Goal: Task Accomplishment & Management: Manage account settings

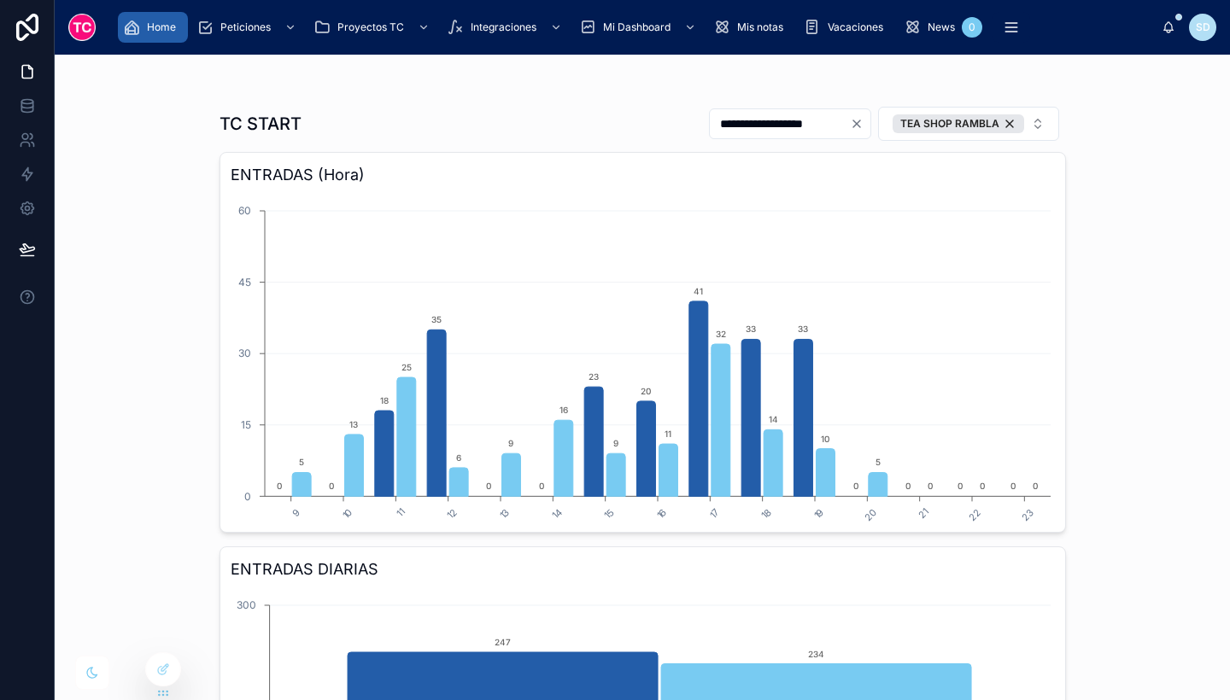
click at [145, 30] on div "Home" at bounding box center [153, 27] width 60 height 27
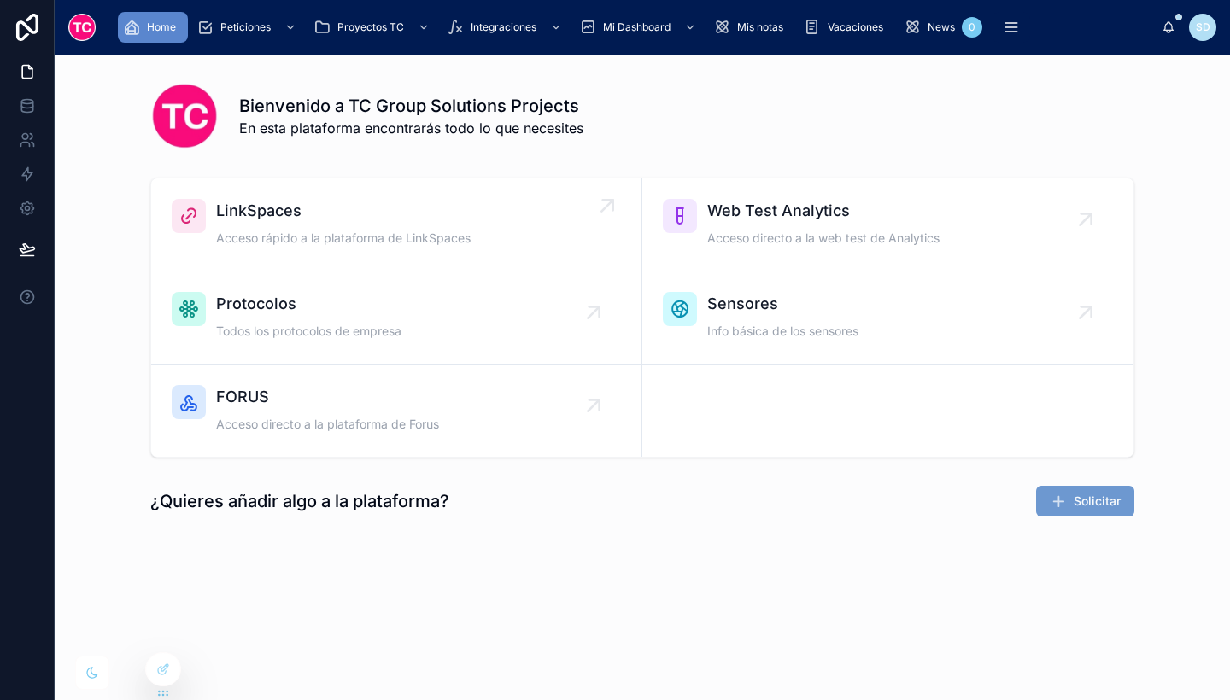
click at [333, 217] on span "LinkSpaces" at bounding box center [343, 211] width 255 height 24
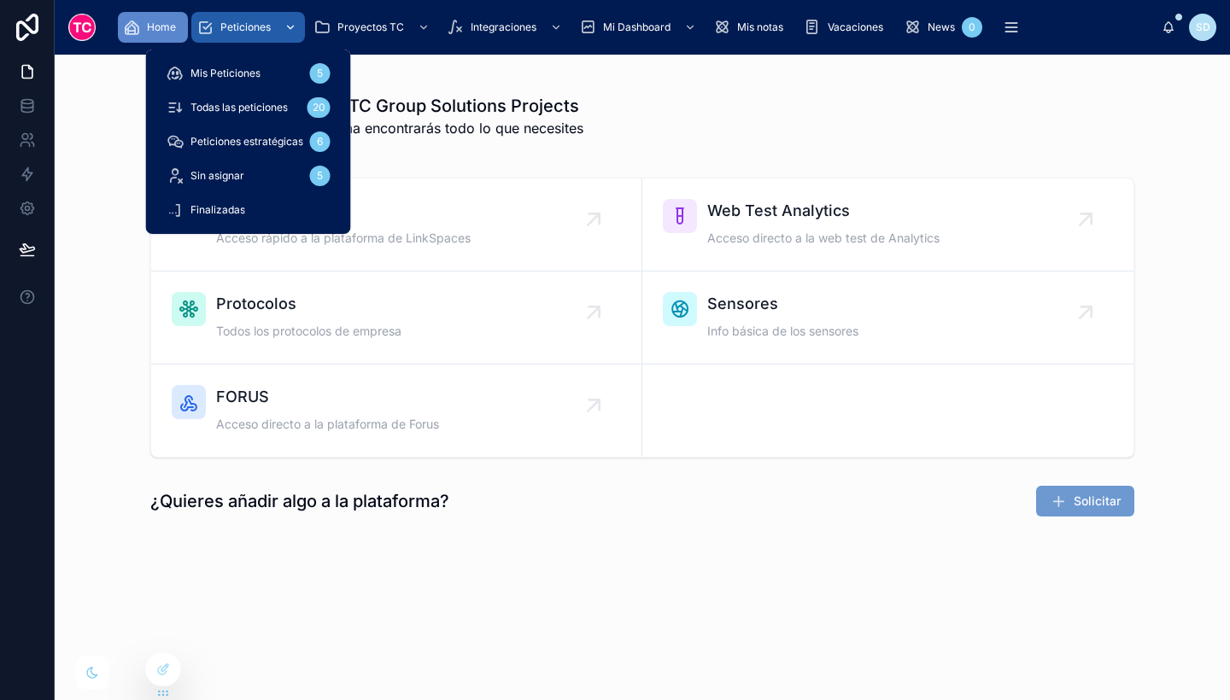
click at [244, 26] on span "Peticiones" at bounding box center [245, 27] width 50 height 14
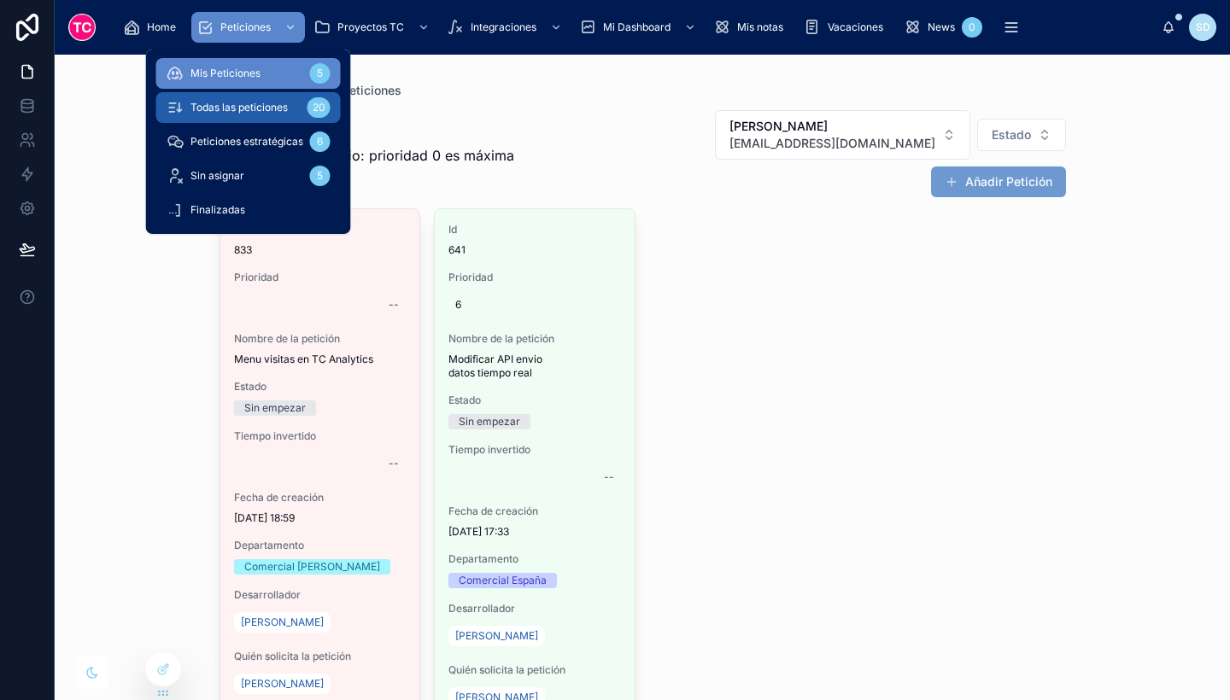
click at [259, 107] on span "Todas las peticiones" at bounding box center [238, 108] width 97 height 14
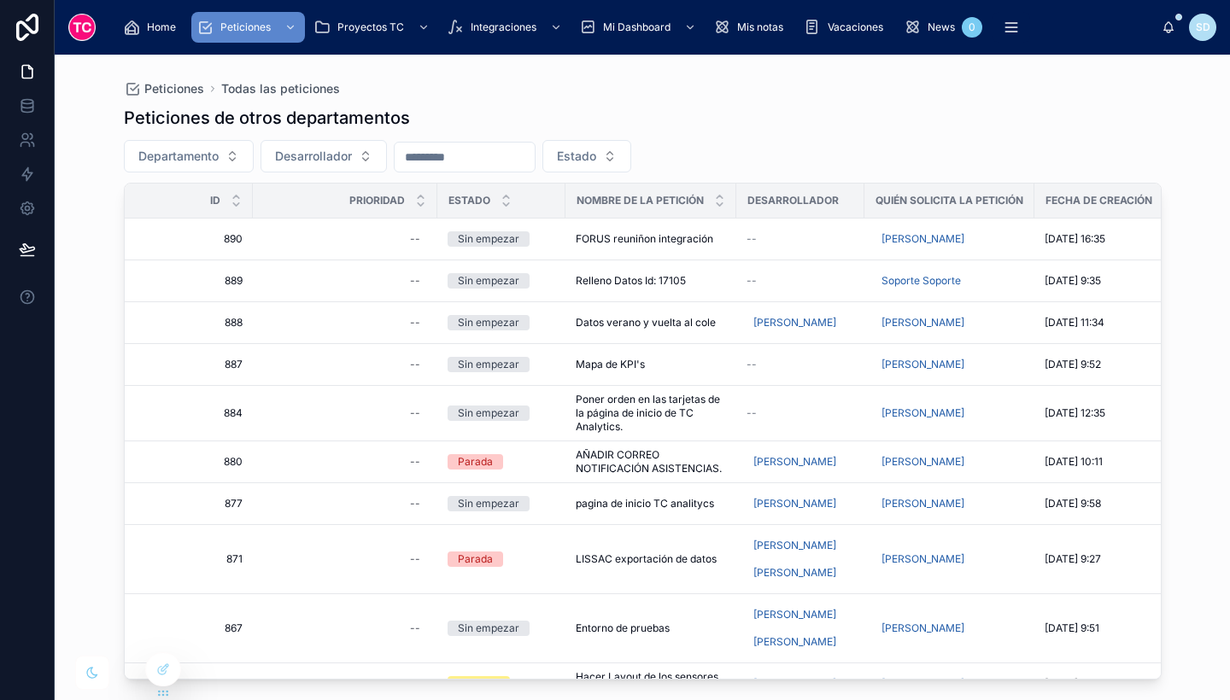
click at [618, 114] on div "Peticiones de otros departamentos" at bounding box center [643, 118] width 1038 height 24
click at [167, 670] on icon at bounding box center [163, 670] width 14 height 14
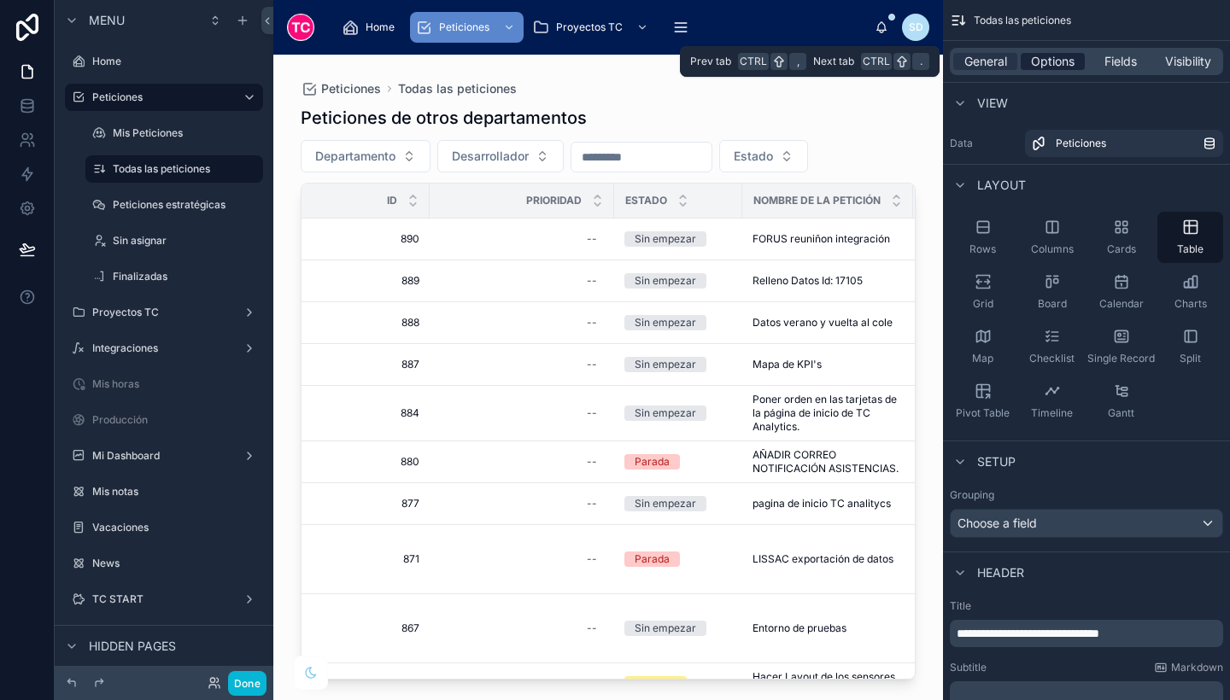
click at [1064, 67] on span "Options" at bounding box center [1053, 61] width 44 height 17
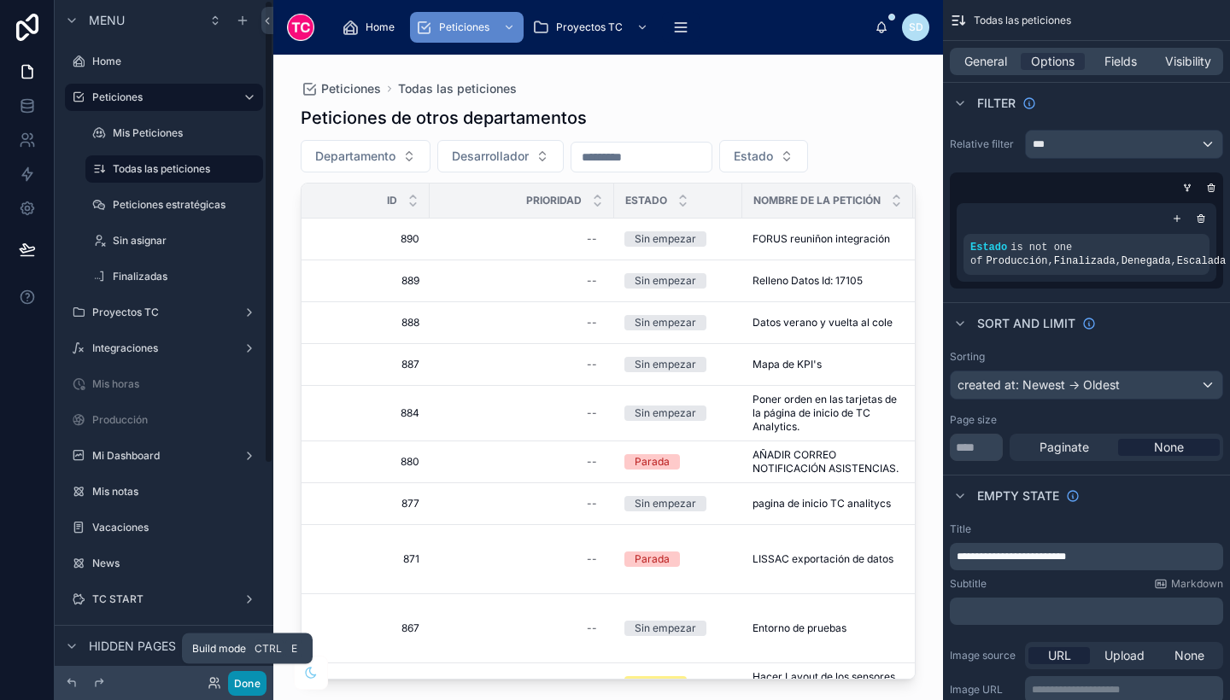
click at [237, 693] on button "Done" at bounding box center [247, 683] width 38 height 25
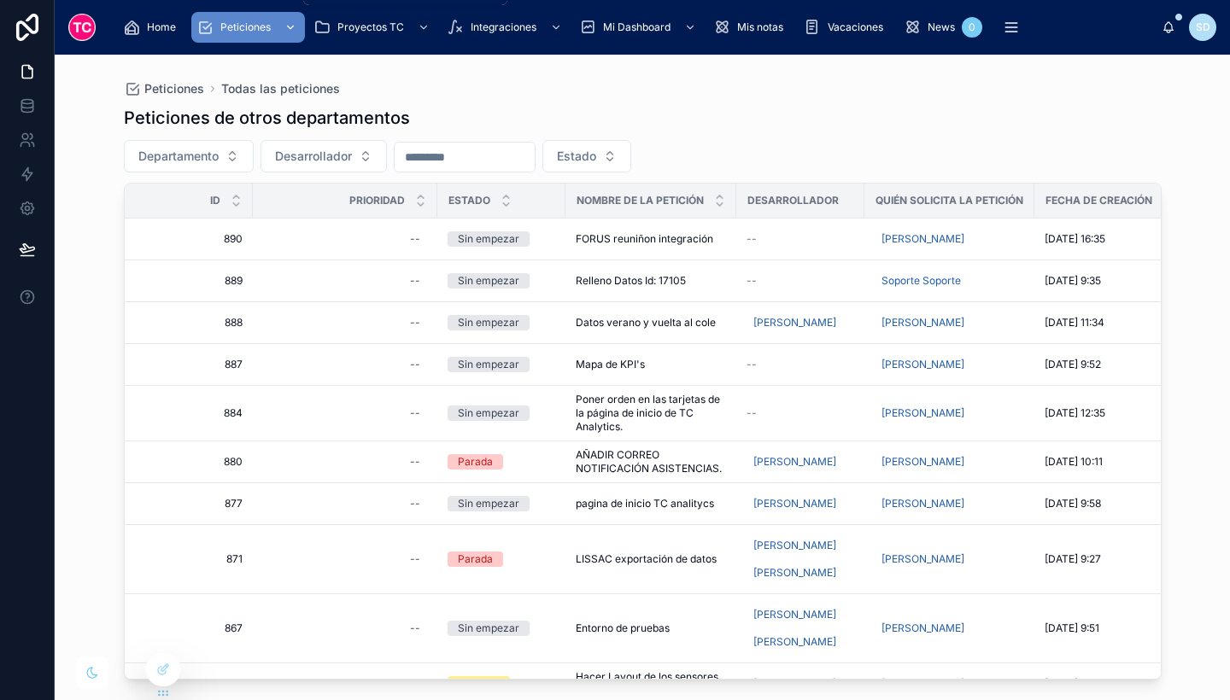
click at [254, 25] on span "Peticiones" at bounding box center [245, 27] width 50 height 14
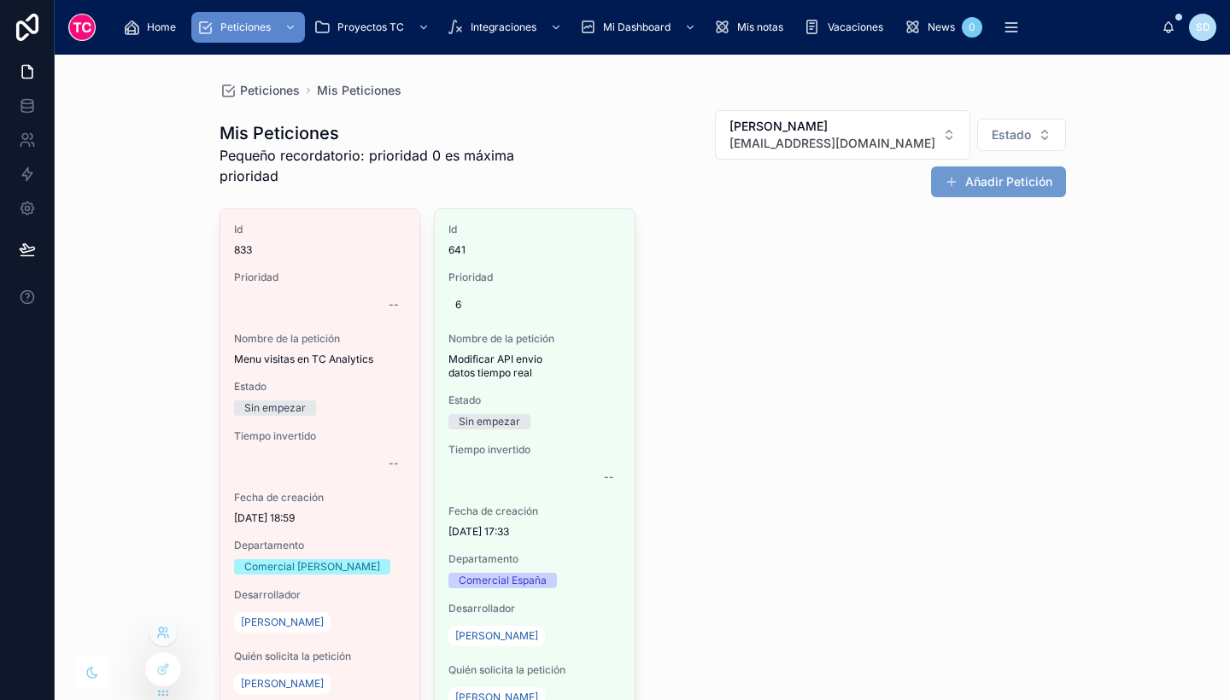
click at [158, 634] on icon at bounding box center [163, 633] width 14 height 14
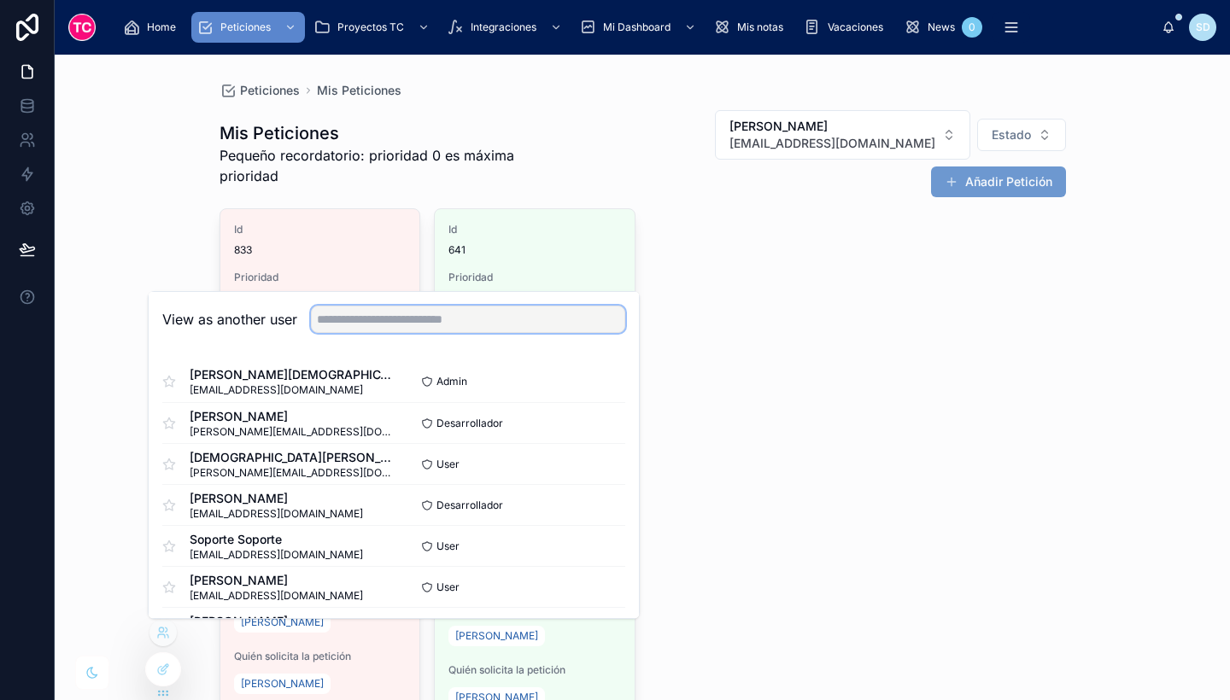
click at [366, 319] on input "text" at bounding box center [468, 319] width 314 height 27
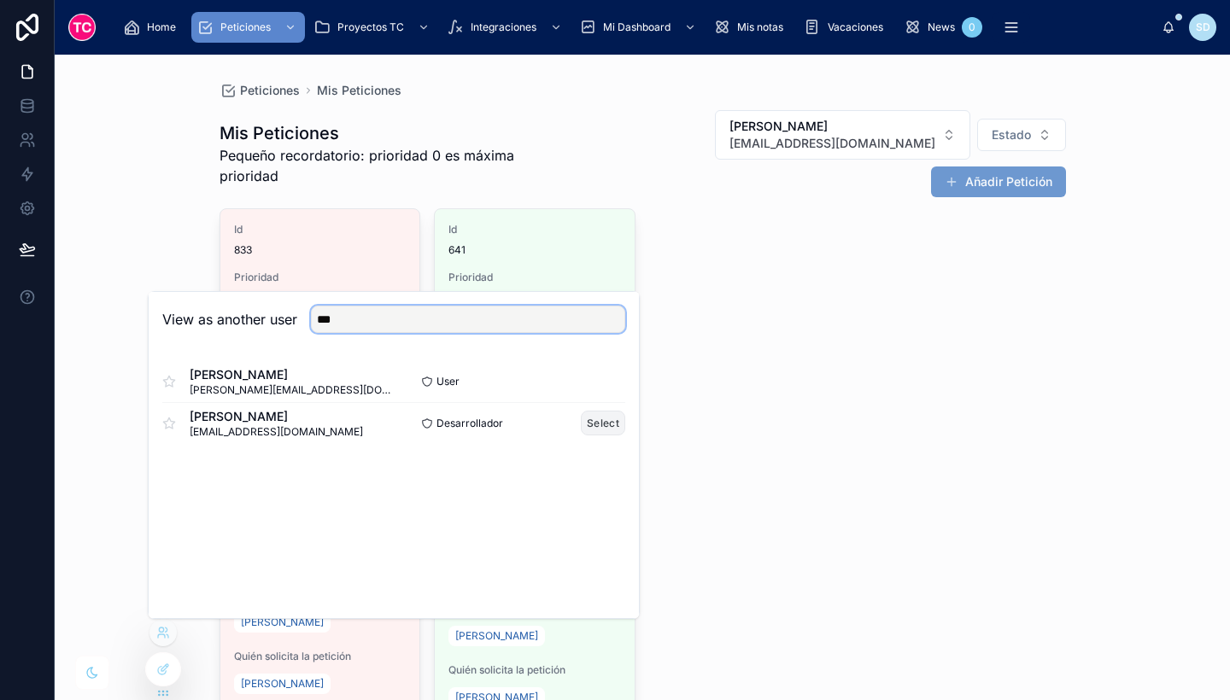
type input "***"
click at [604, 415] on button "Select" at bounding box center [603, 423] width 44 height 25
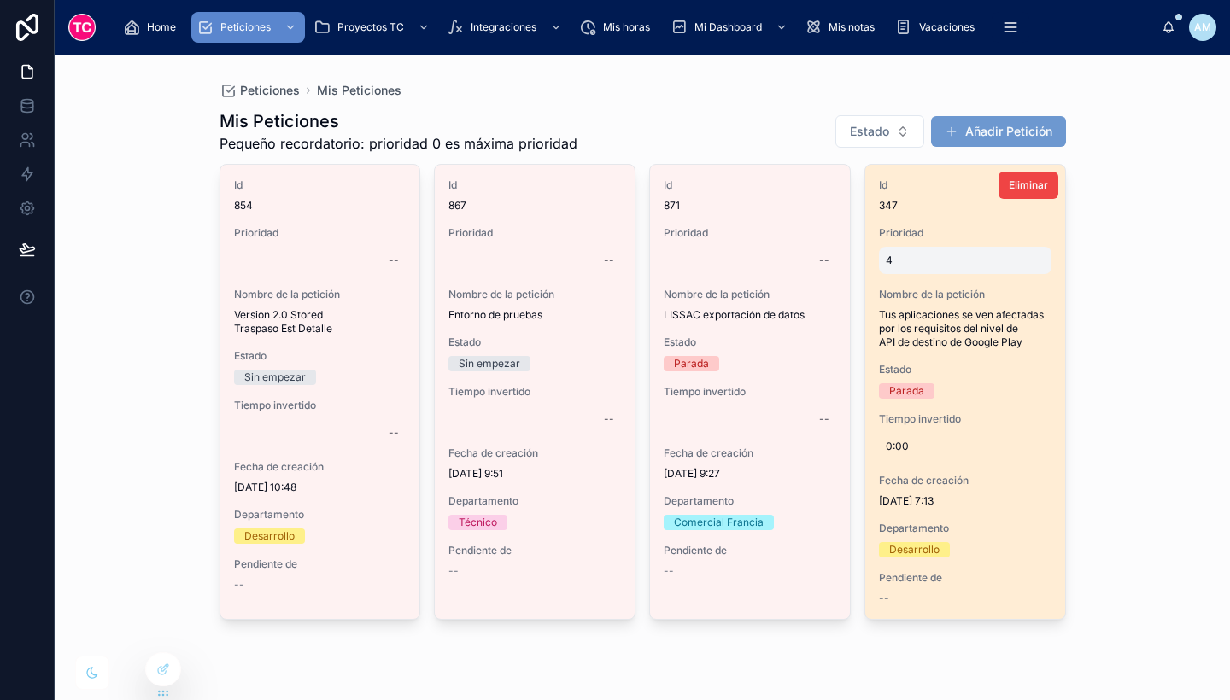
click at [901, 250] on div "4" at bounding box center [965, 260] width 173 height 27
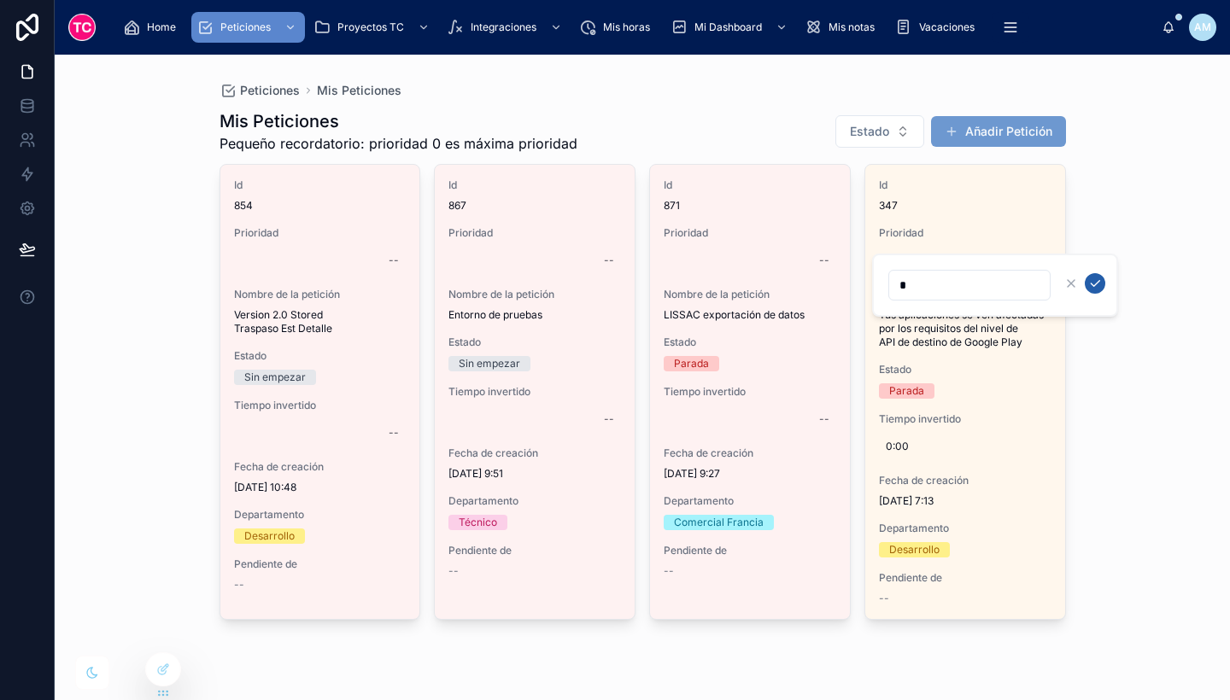
type input "*"
click at [1092, 284] on icon "submit" at bounding box center [1095, 284] width 9 height 6
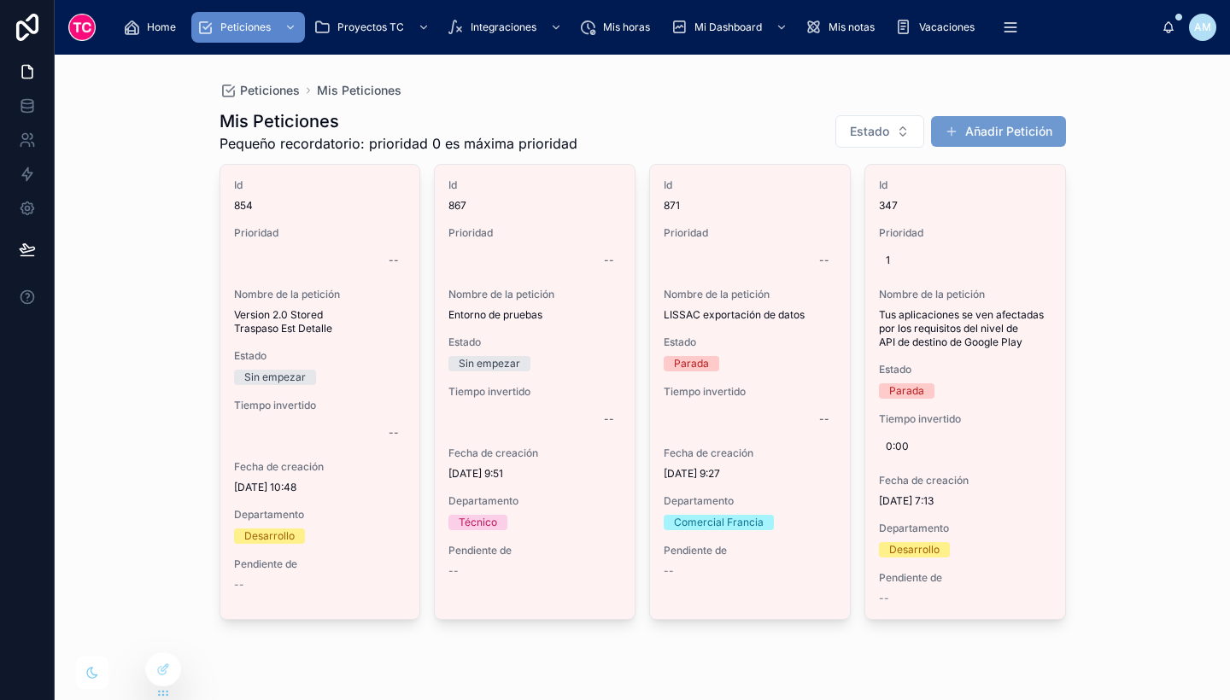
click at [823, 260] on div "--" at bounding box center [824, 261] width 10 height 14
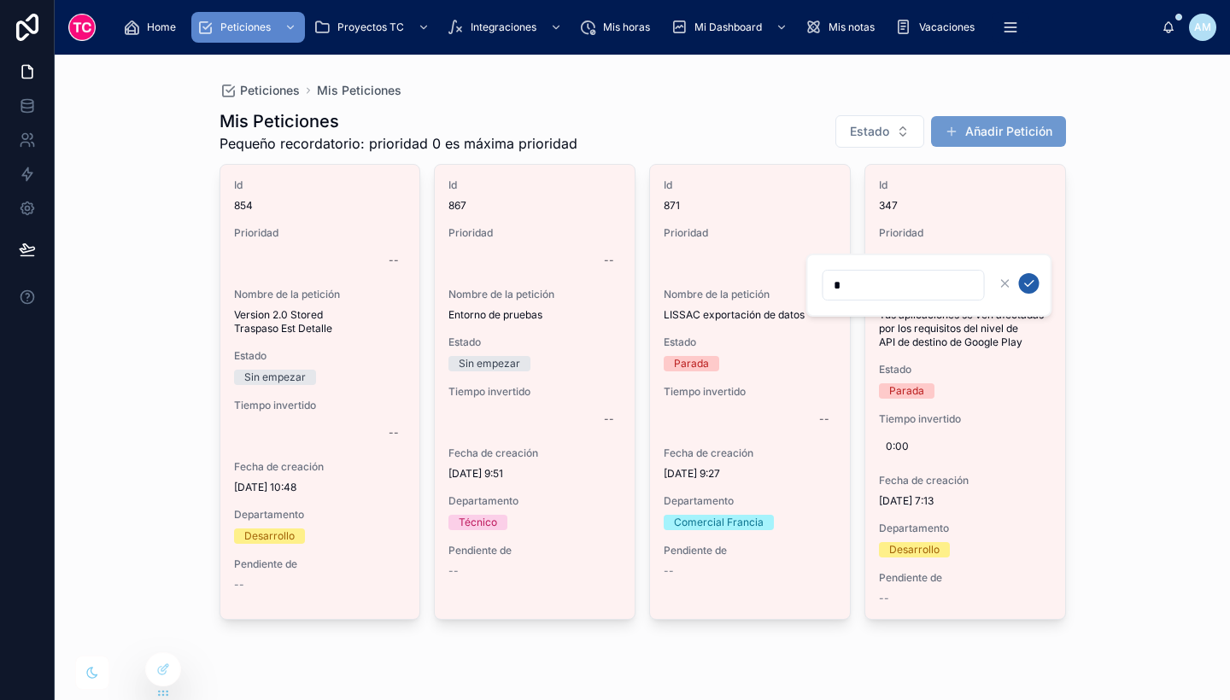
type input "*"
click at [1035, 281] on icon "submit" at bounding box center [1029, 284] width 14 height 14
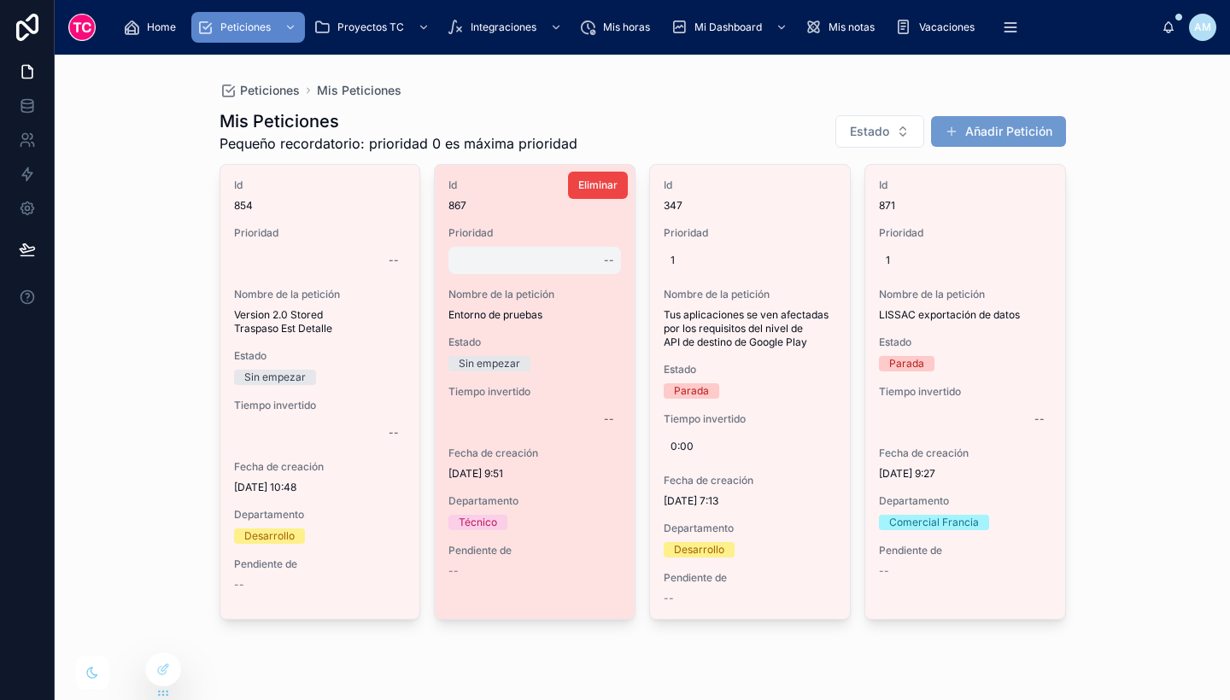
click at [571, 266] on div "--" at bounding box center [534, 260] width 173 height 27
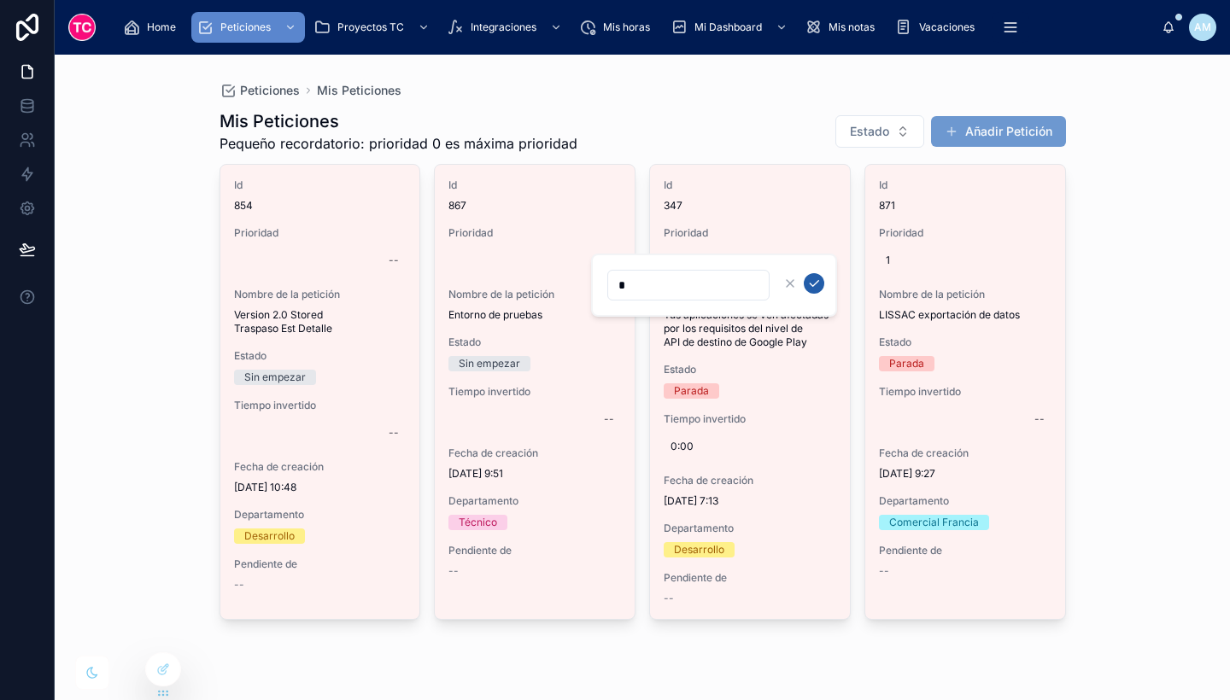
type input "*"
click at [817, 289] on icon "submit" at bounding box center [814, 284] width 14 height 14
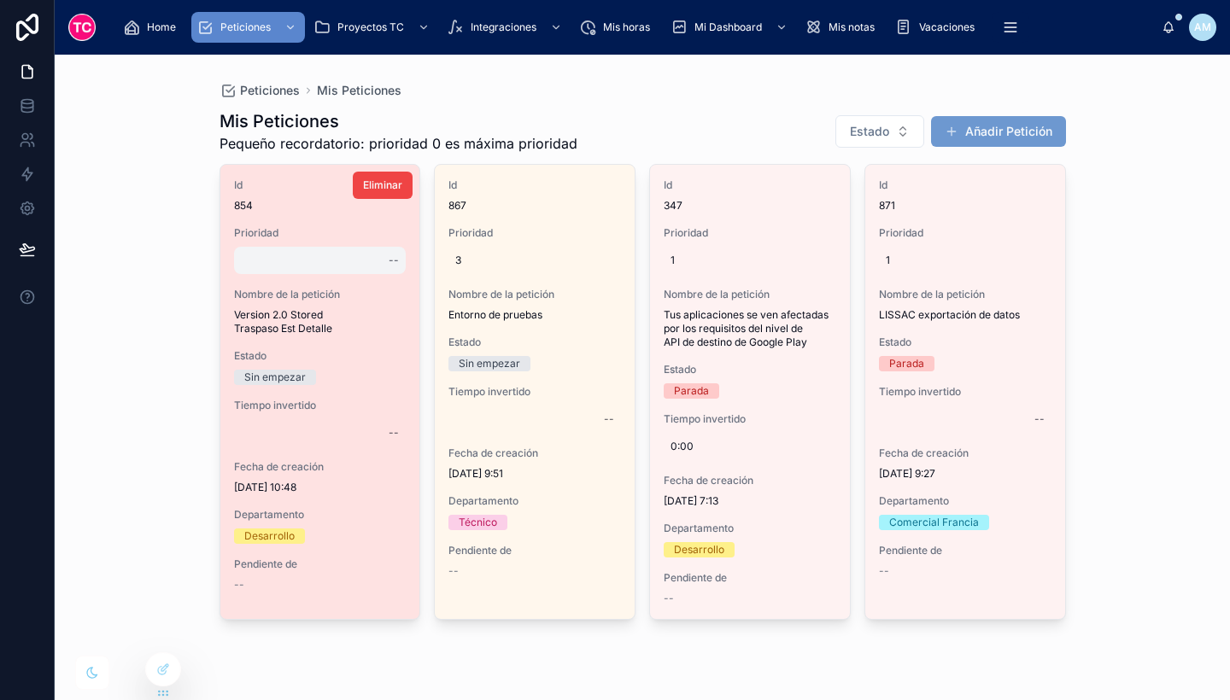
click at [353, 261] on div "--" at bounding box center [320, 260] width 173 height 27
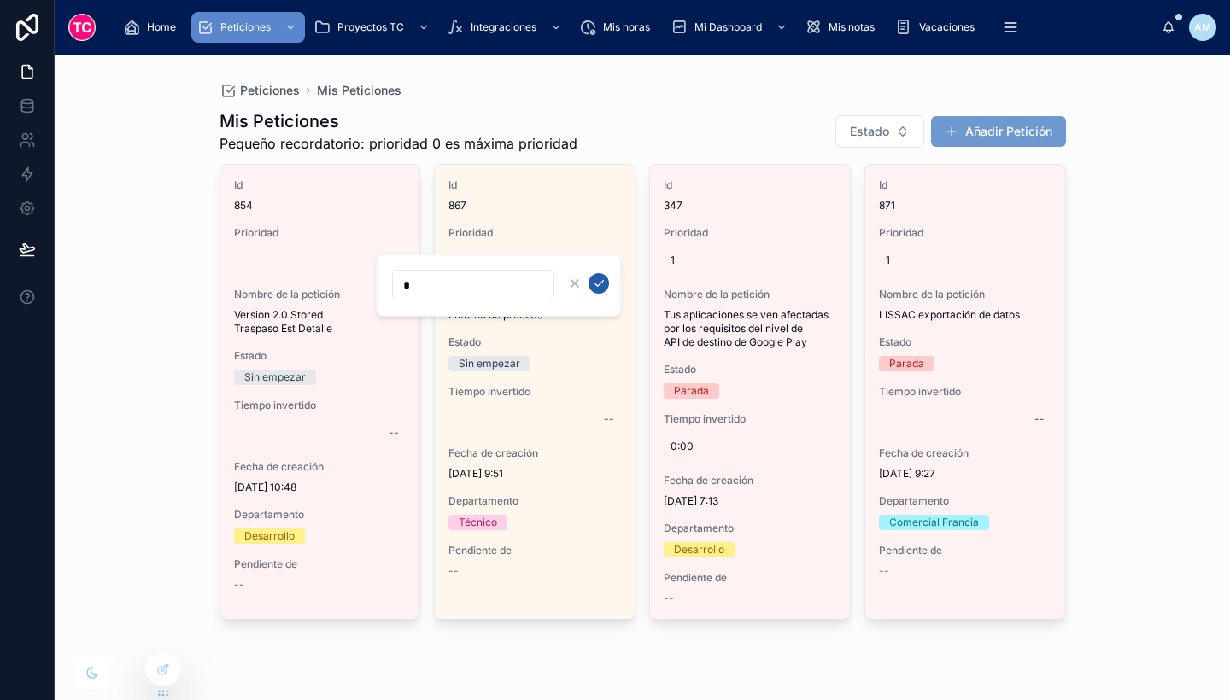
type input "*"
click at [604, 278] on icon "submit" at bounding box center [599, 284] width 14 height 14
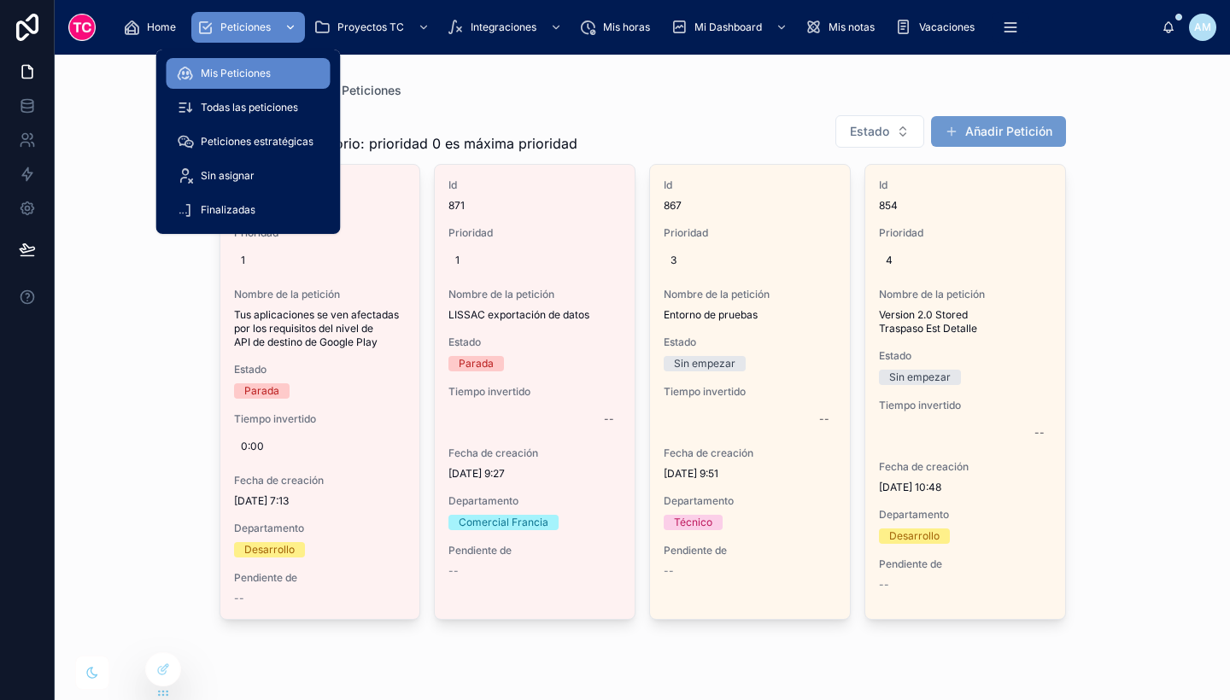
click at [250, 29] on span "Peticiones" at bounding box center [245, 27] width 50 height 14
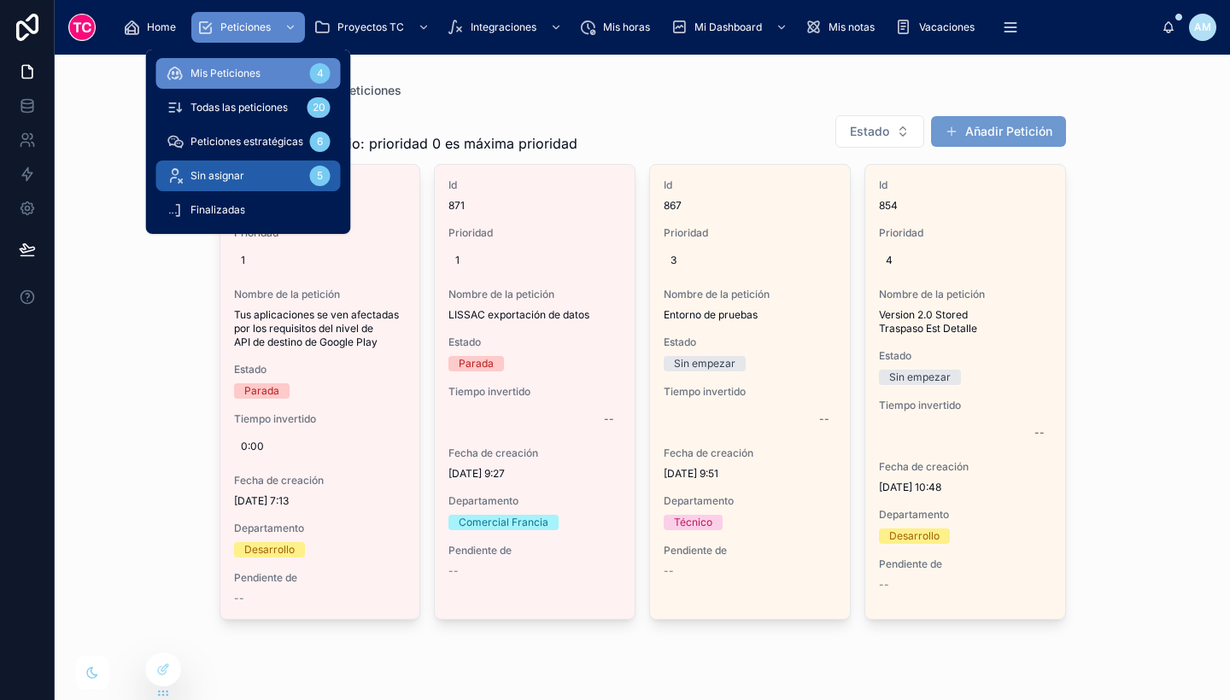
click at [261, 161] on link "Sin asignar 5" at bounding box center [248, 176] width 184 height 31
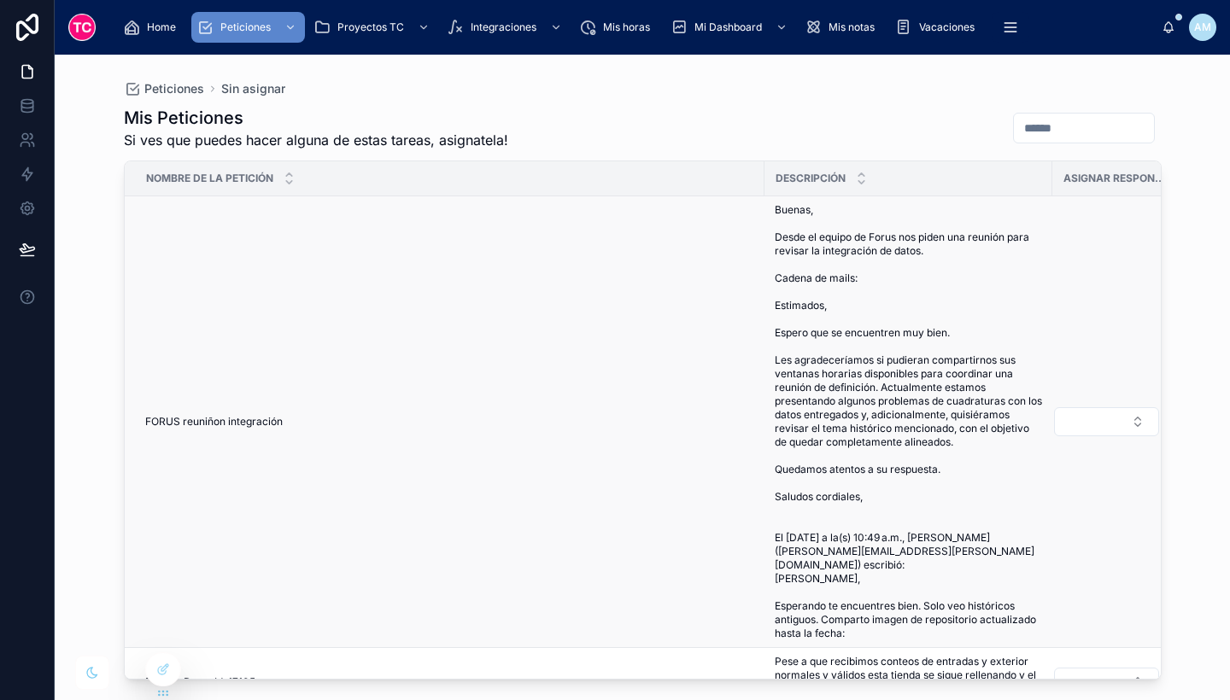
click at [874, 263] on span "Buenas, Desde el equipo de Forus nos piden una reunión para revisar la integrac…" at bounding box center [908, 421] width 267 height 437
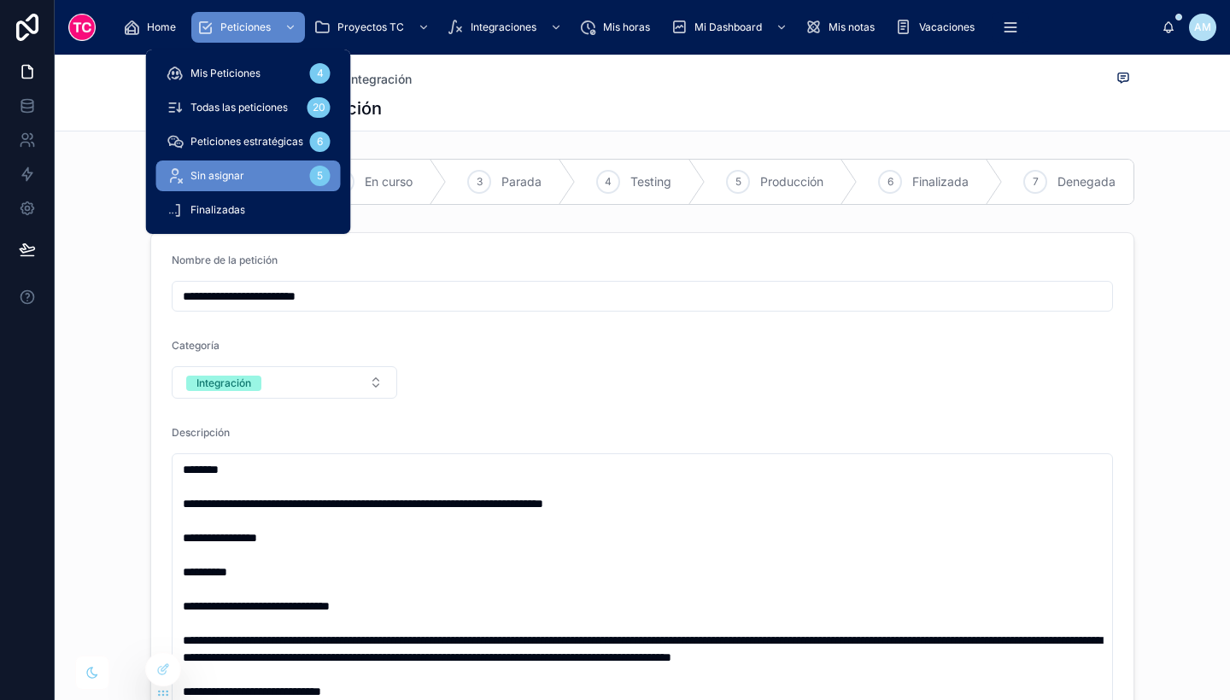
click at [272, 171] on div "Sin asignar 5" at bounding box center [249, 175] width 164 height 27
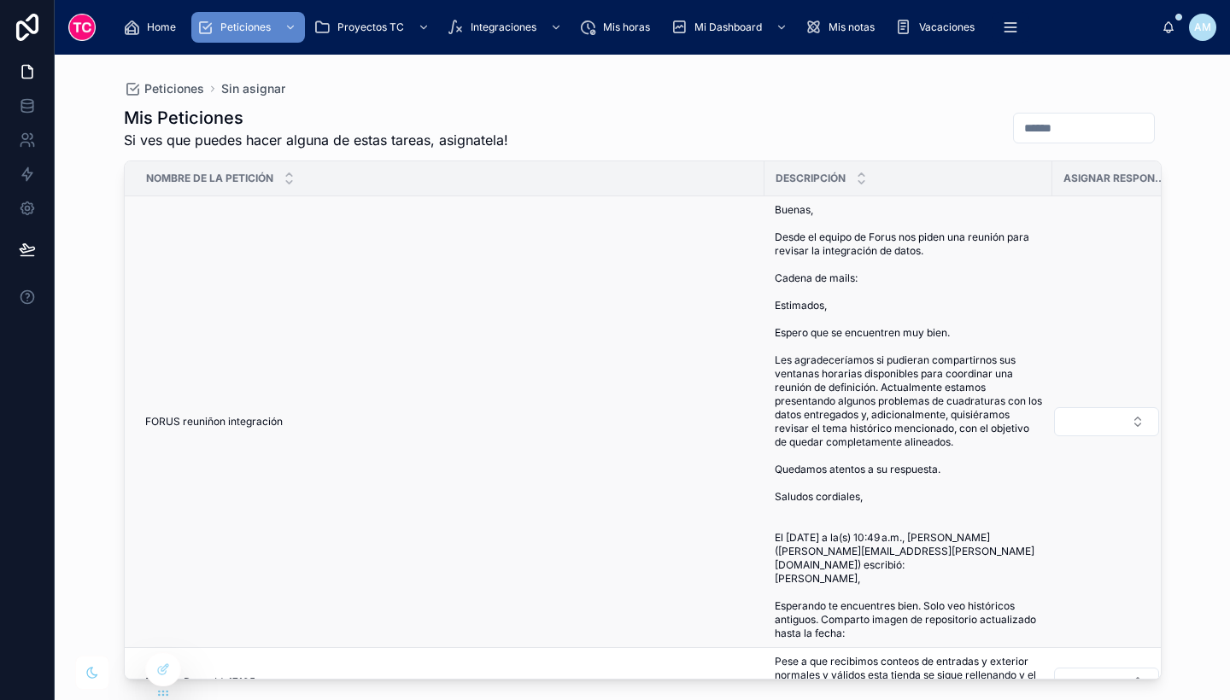
scroll to position [224, 0]
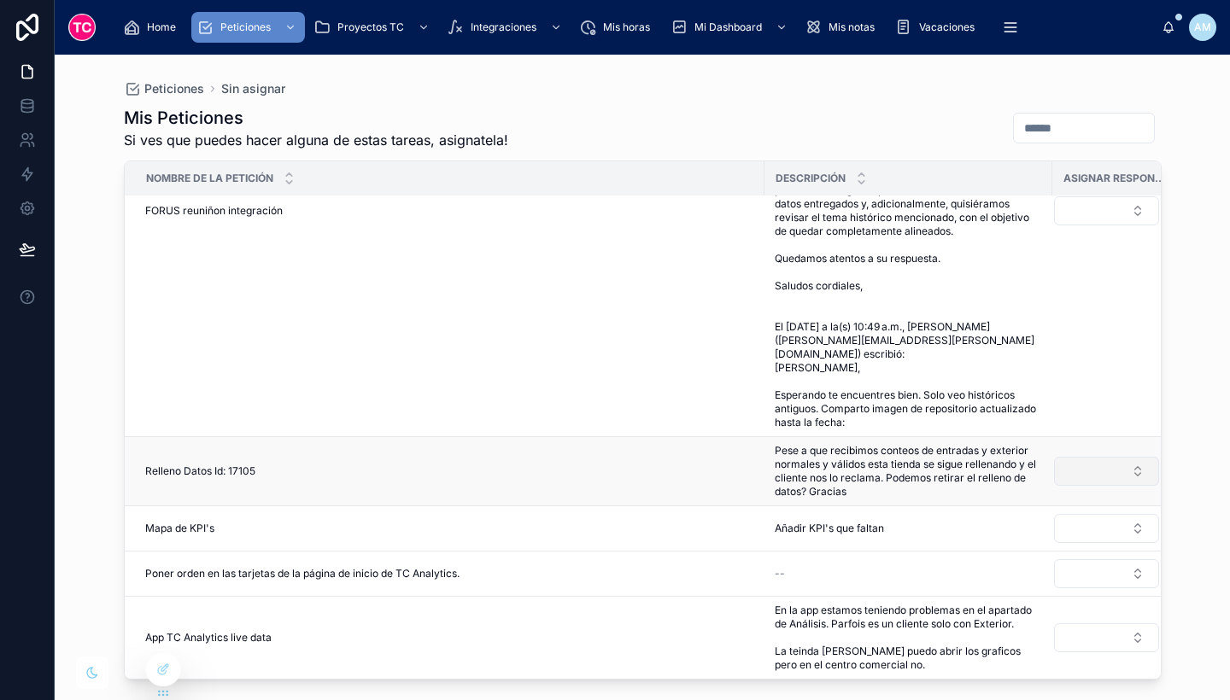
click at [1079, 460] on button "Select Button" at bounding box center [1106, 471] width 105 height 29
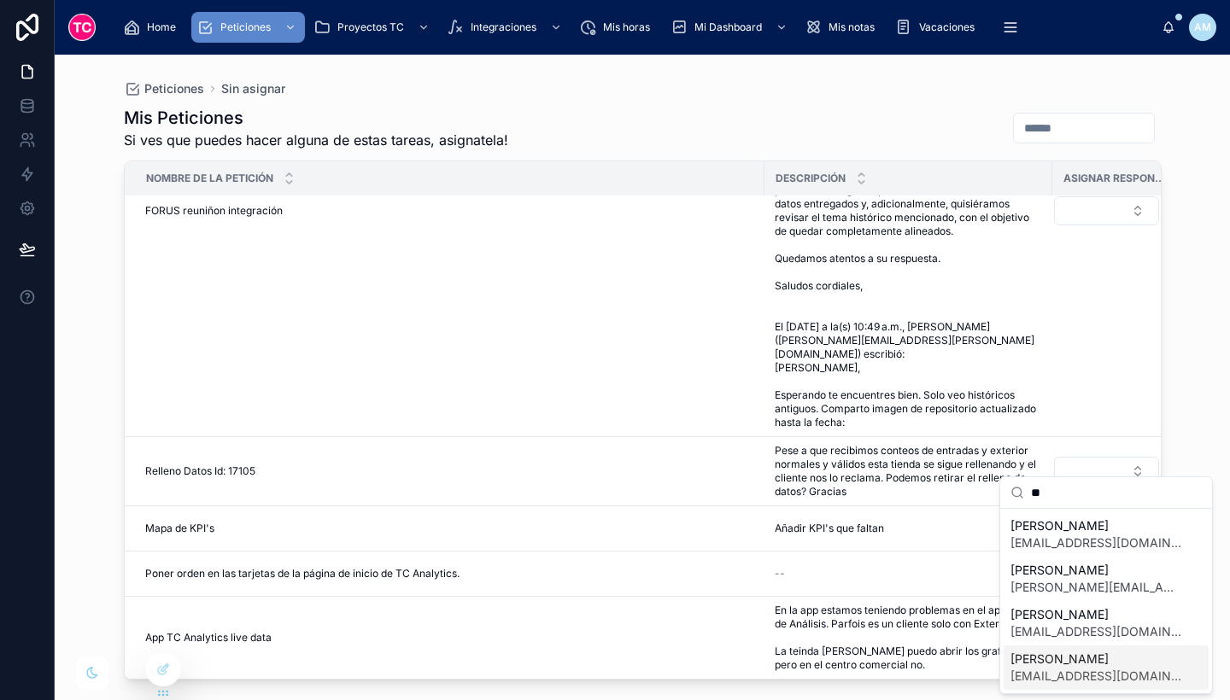
type input "**"
click at [1077, 656] on span "Alex Macias" at bounding box center [1095, 659] width 171 height 17
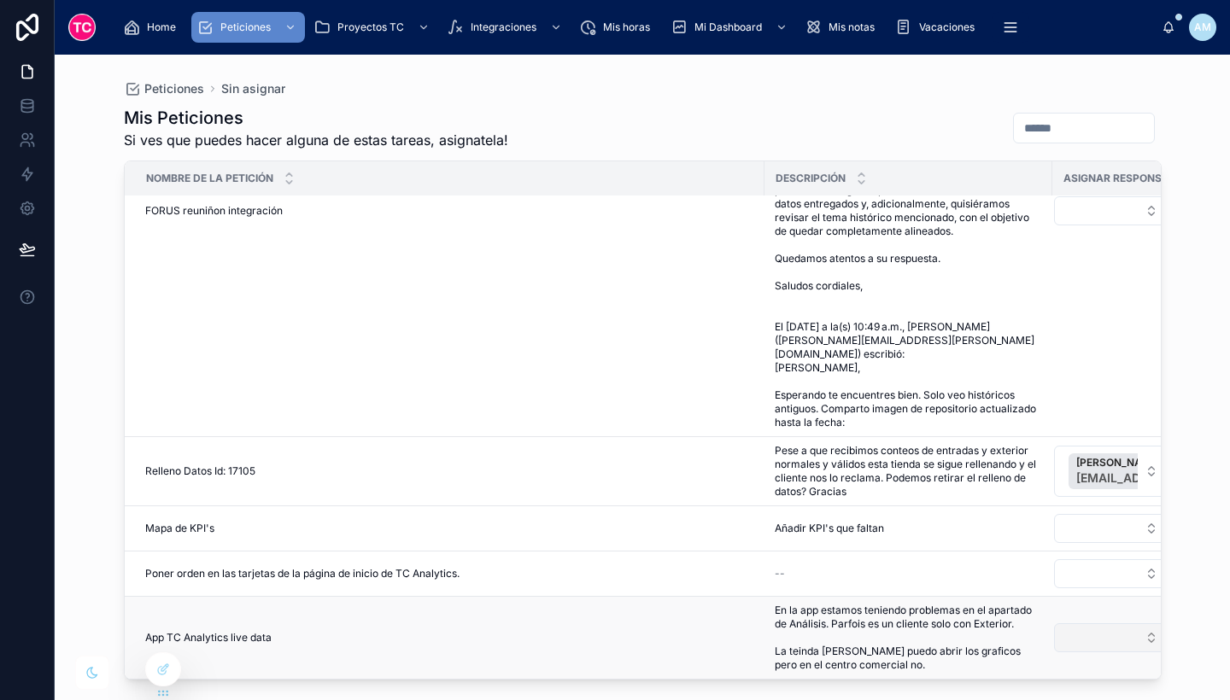
click at [1086, 624] on button "Select Button" at bounding box center [1113, 638] width 119 height 29
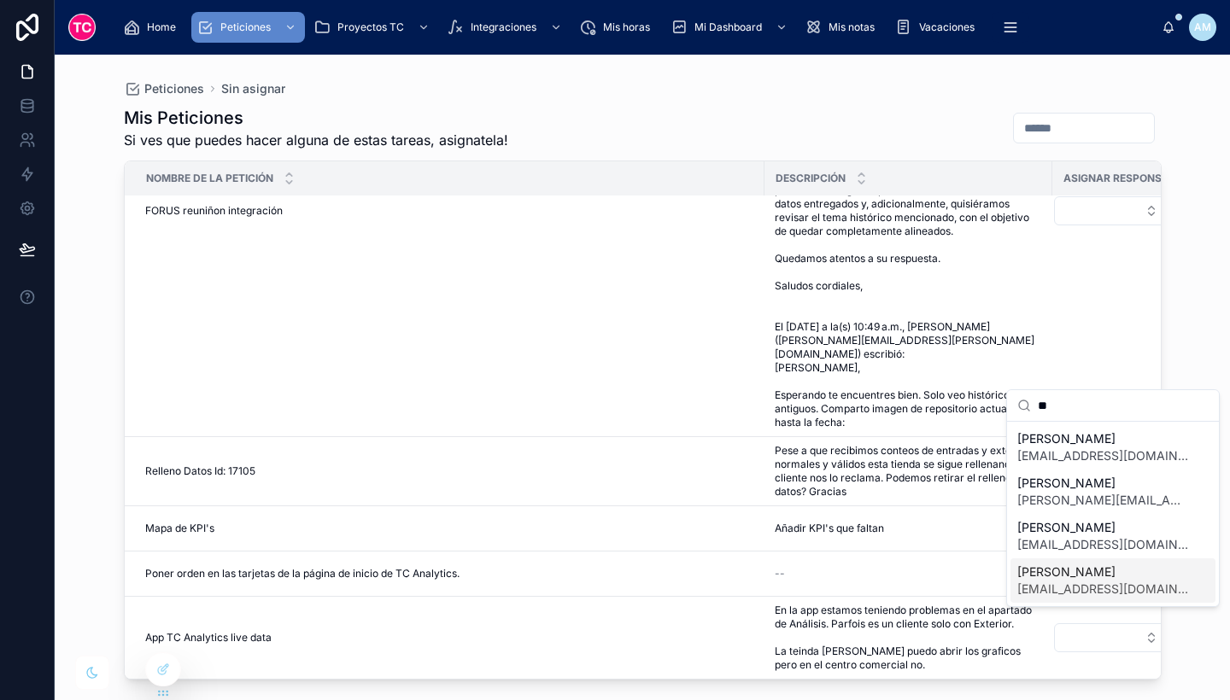
type input "**"
click at [1103, 573] on span "Alex Macias" at bounding box center [1102, 572] width 171 height 17
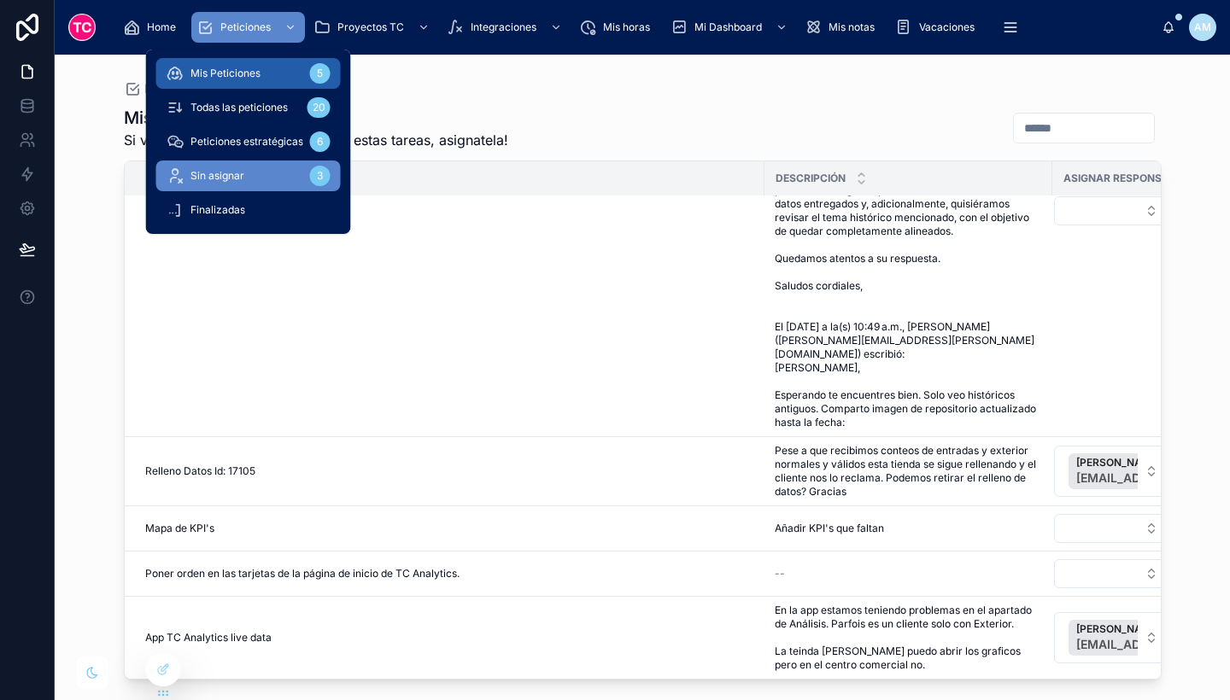
click at [271, 67] on div "Mis Peticiones 5" at bounding box center [249, 73] width 164 height 27
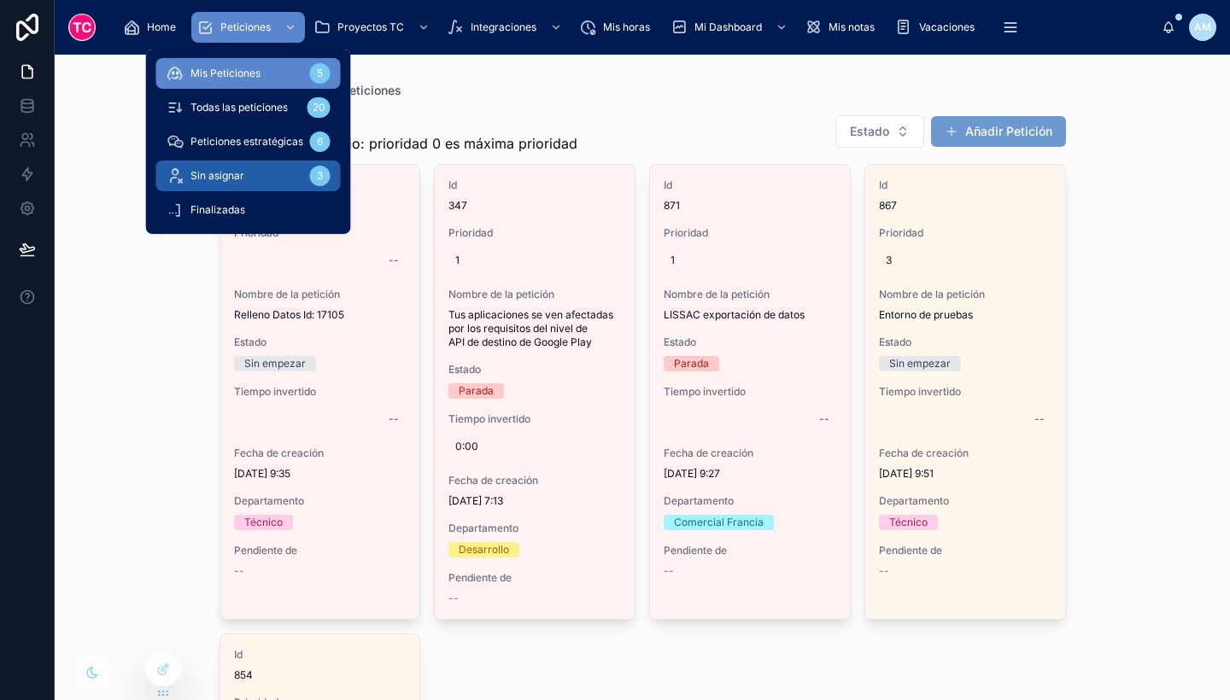
click at [249, 171] on div "Sin asignar 3" at bounding box center [249, 175] width 164 height 27
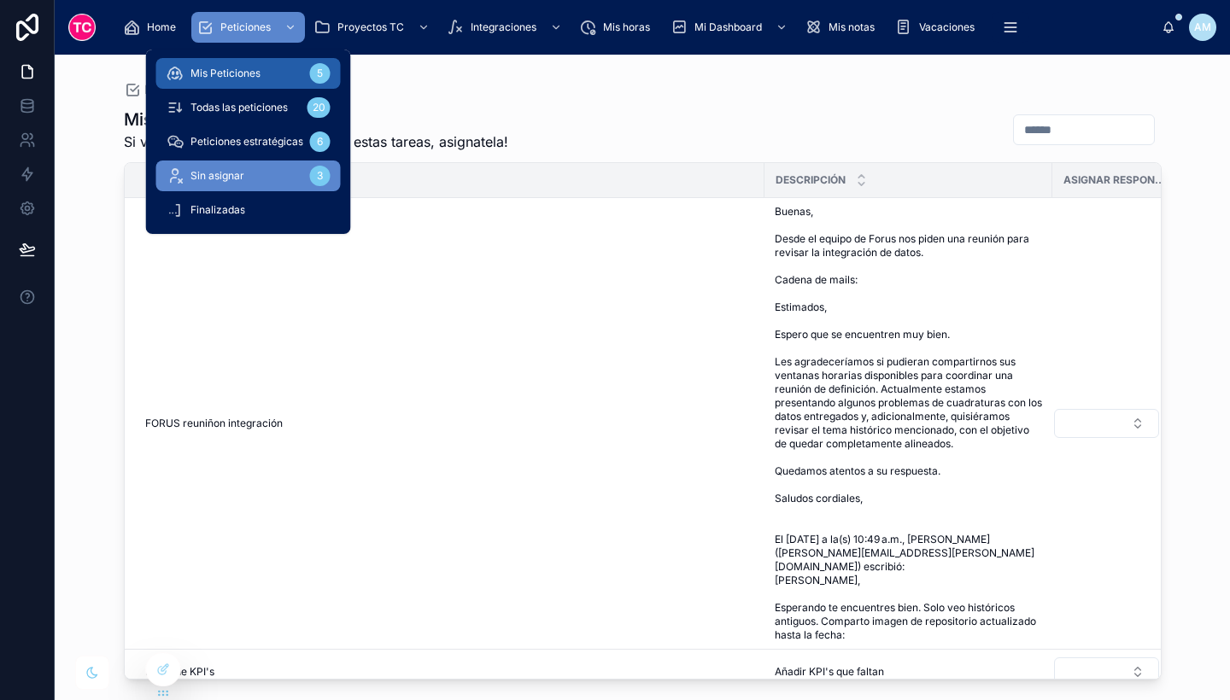
click at [277, 85] on div "Mis Peticiones 5" at bounding box center [249, 73] width 164 height 27
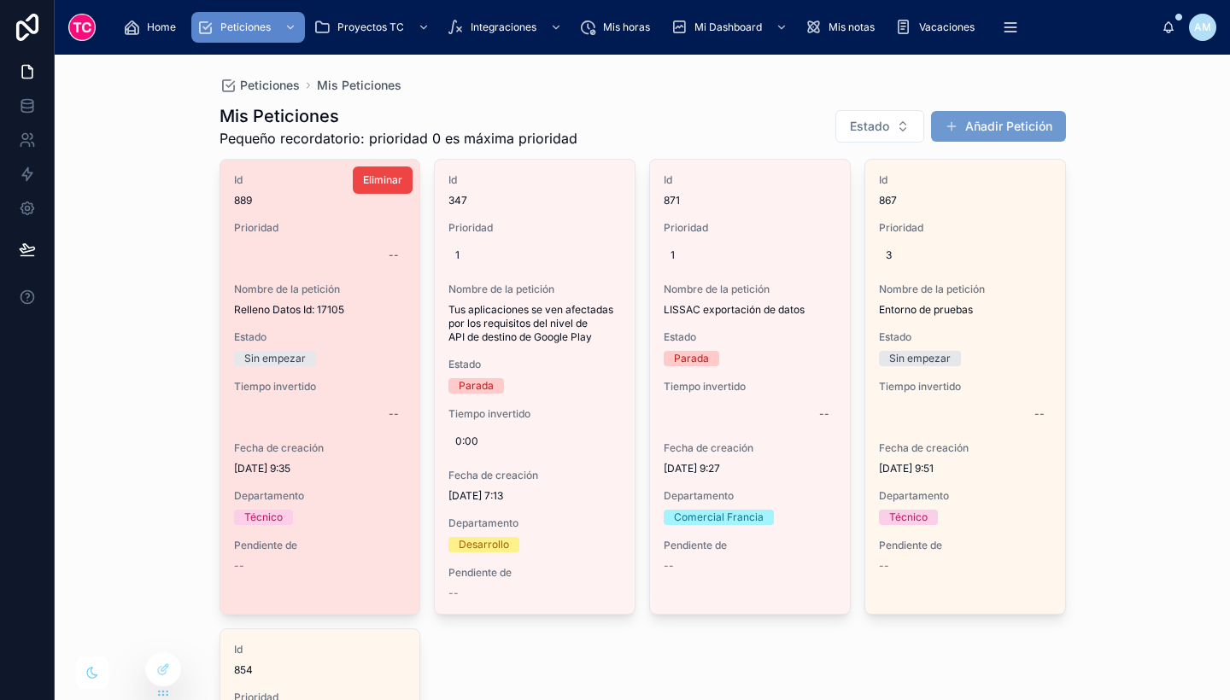
scroll to position [4, 0]
click at [381, 255] on div "--" at bounding box center [320, 256] width 173 height 27
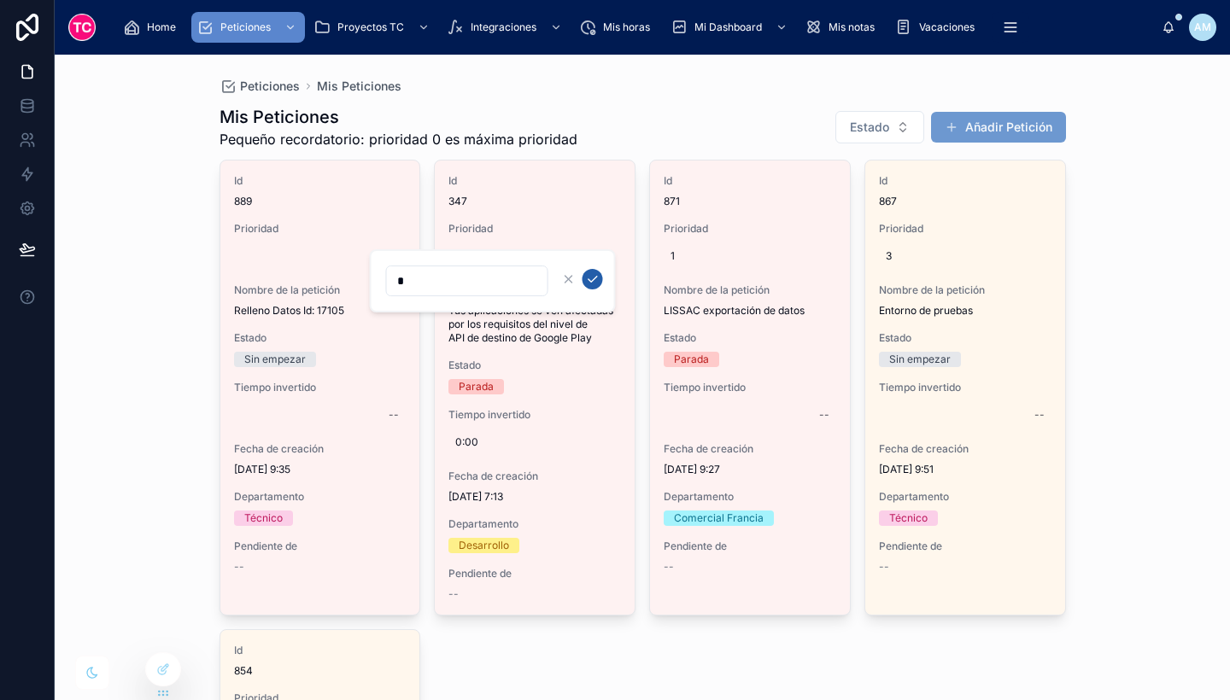
type input "*"
click at [600, 278] on button "submit" at bounding box center [593, 279] width 20 height 20
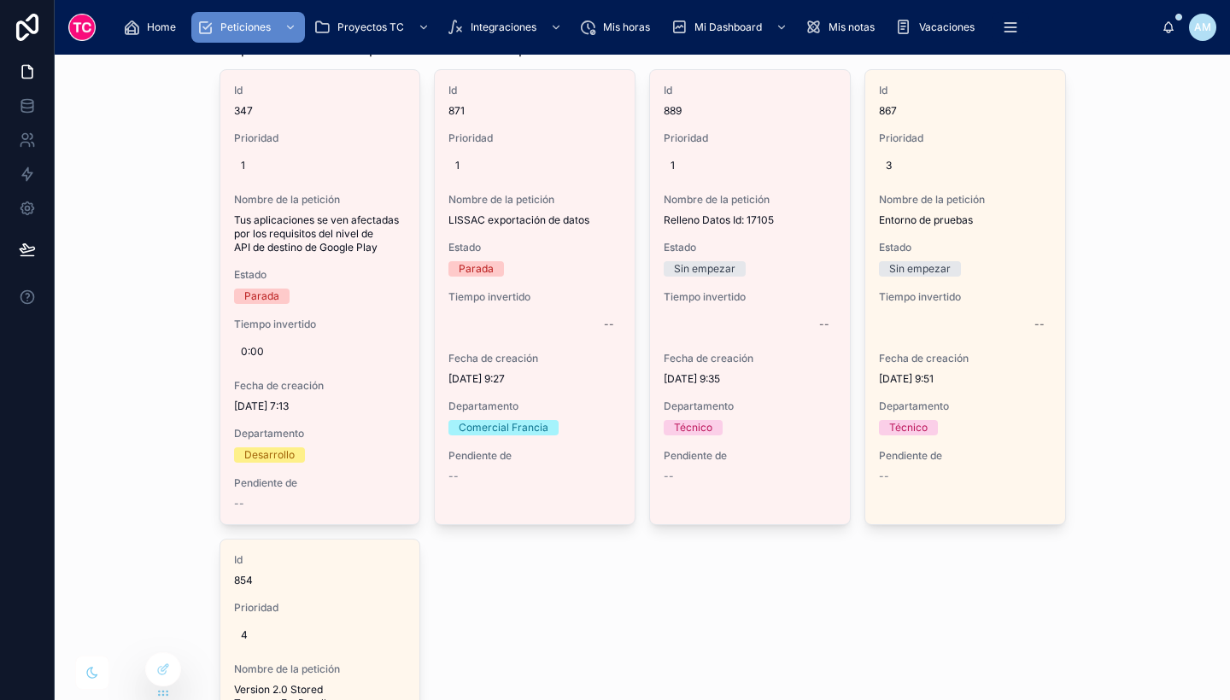
scroll to position [0, 0]
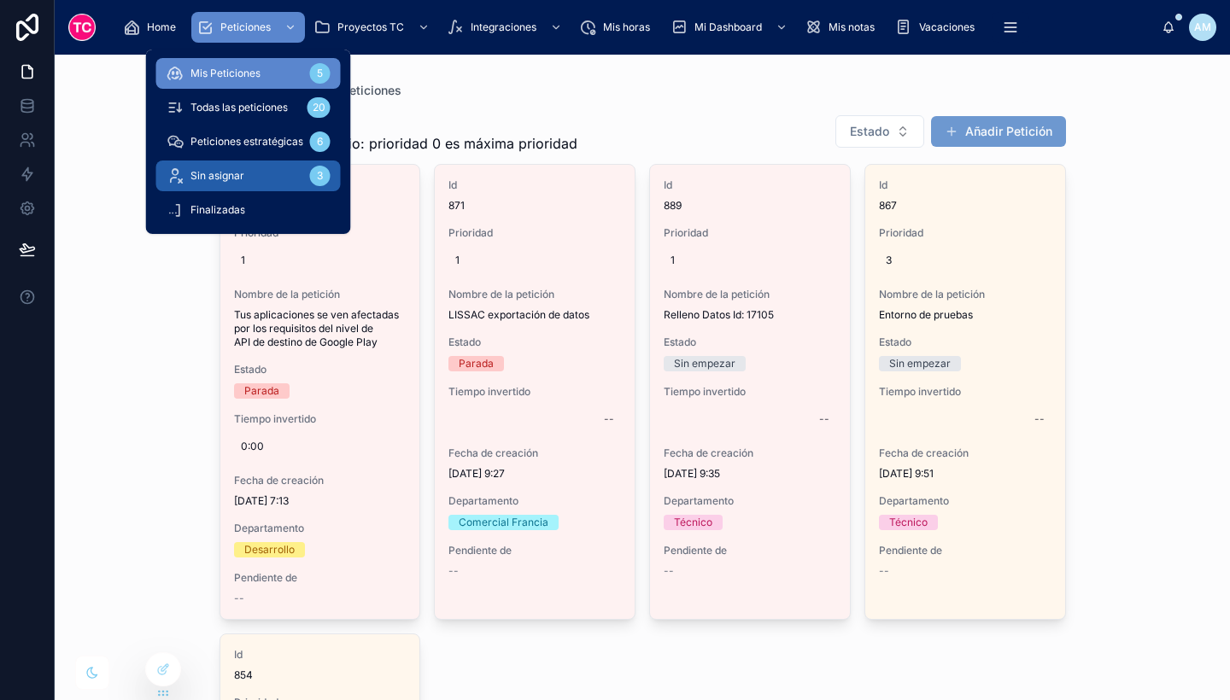
click at [267, 170] on div "Sin asignar 3" at bounding box center [249, 175] width 164 height 27
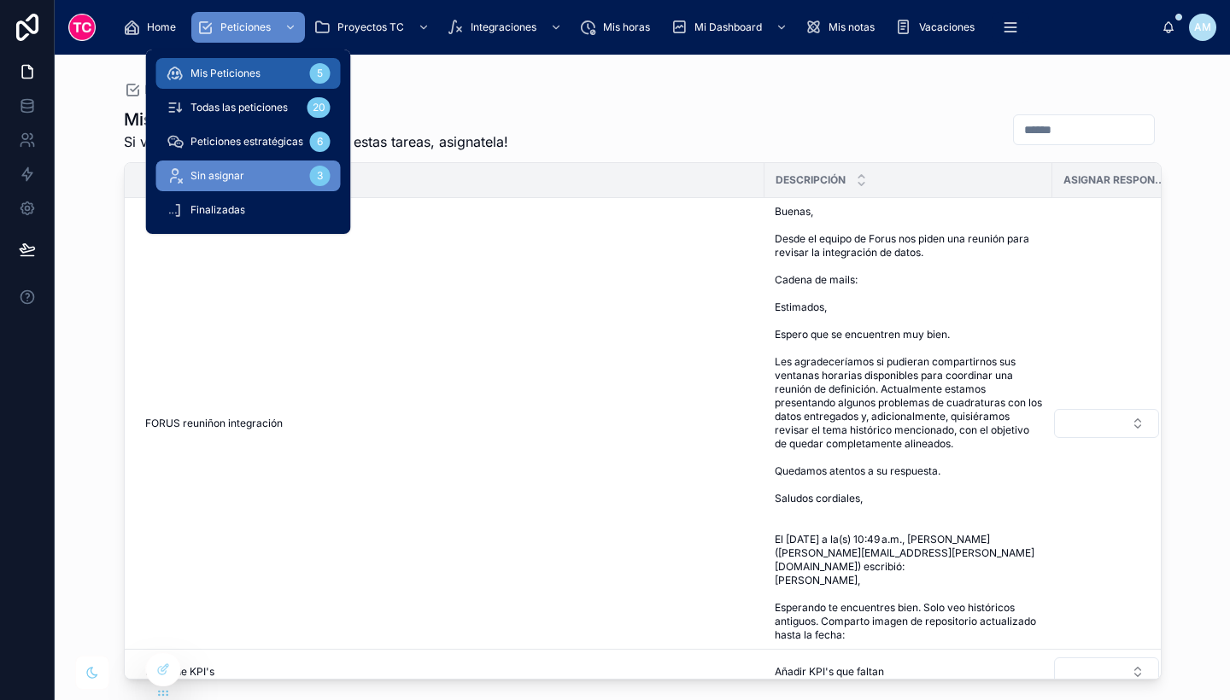
click at [249, 72] on span "Mis Peticiones" at bounding box center [225, 74] width 70 height 14
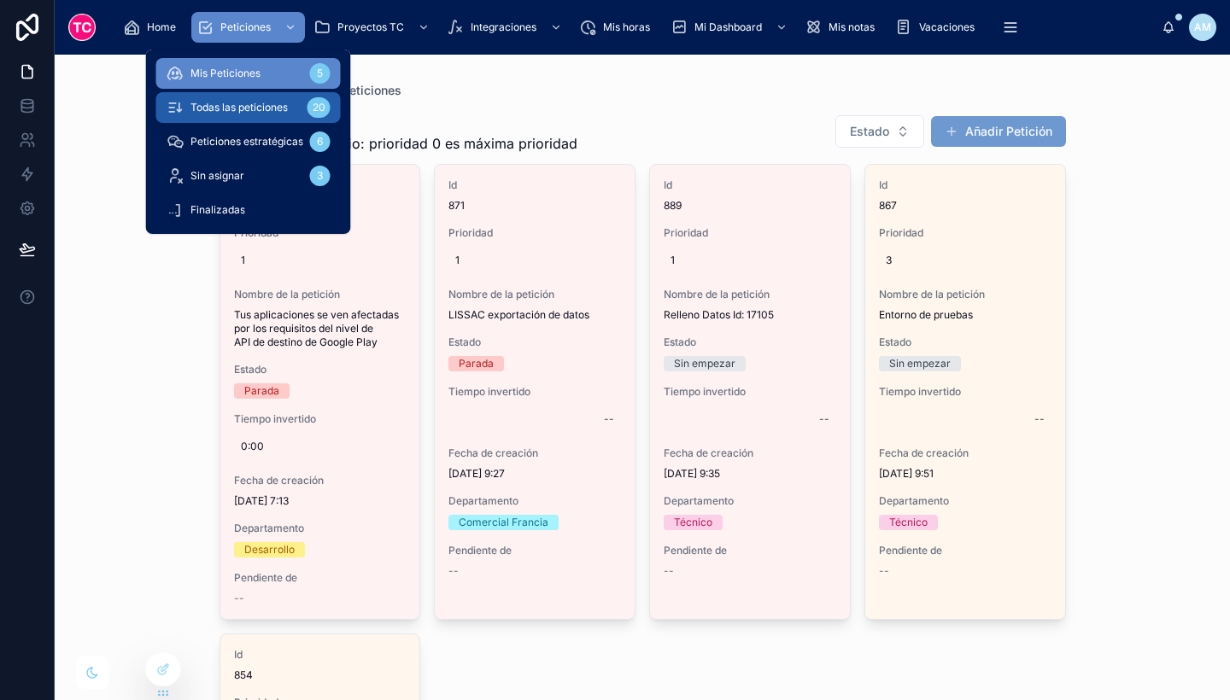
click at [254, 114] on div "Todas las peticiones 20" at bounding box center [249, 107] width 164 height 27
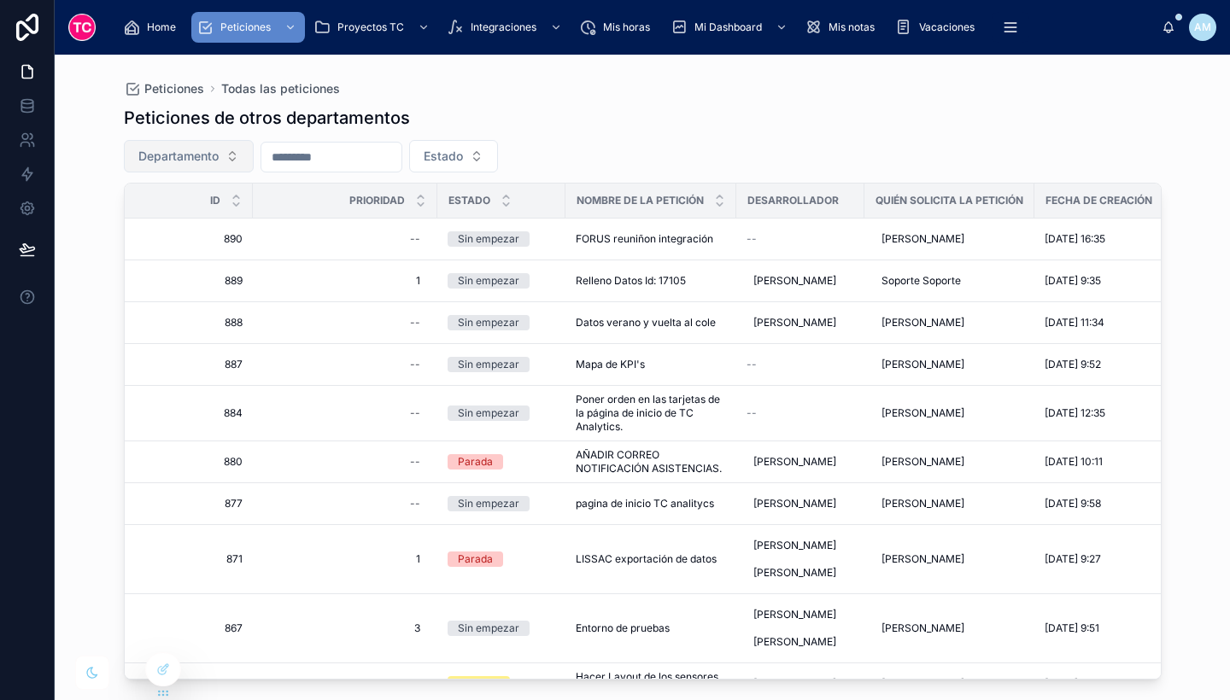
click at [223, 155] on button "Departamento" at bounding box center [189, 156] width 130 height 32
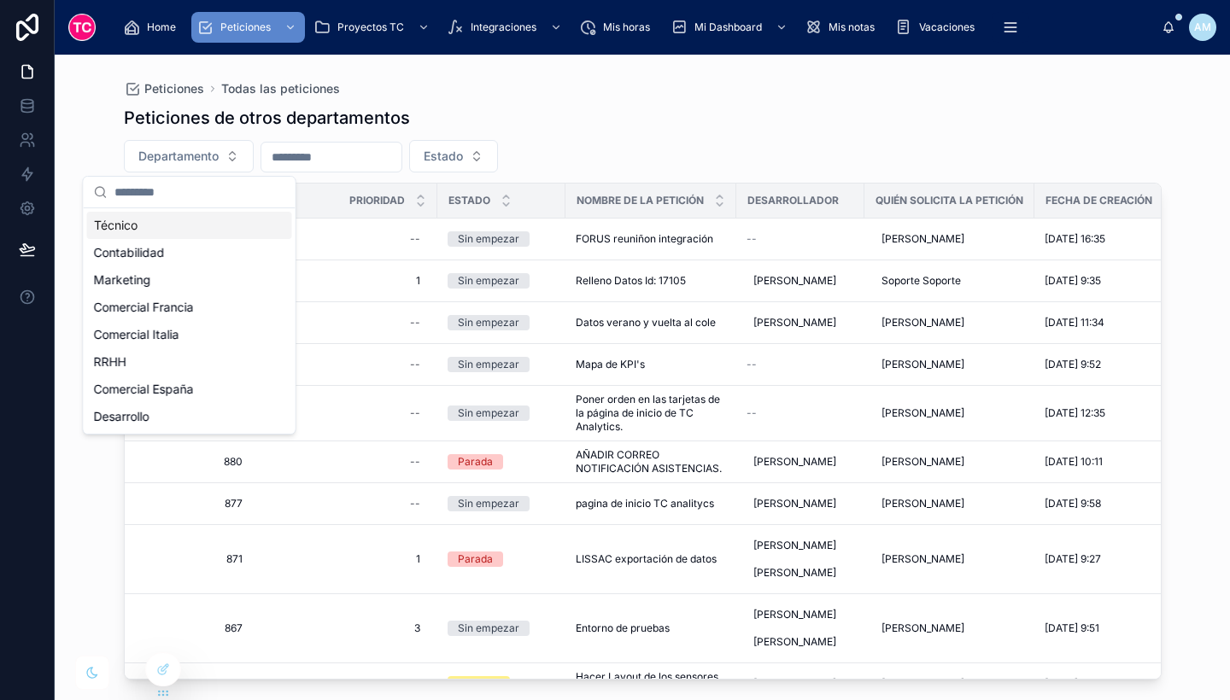
click at [660, 138] on div "Peticiones de otros departamentos Departamento Estado Id Prioridad Estado Nombr…" at bounding box center [643, 388] width 1038 height 584
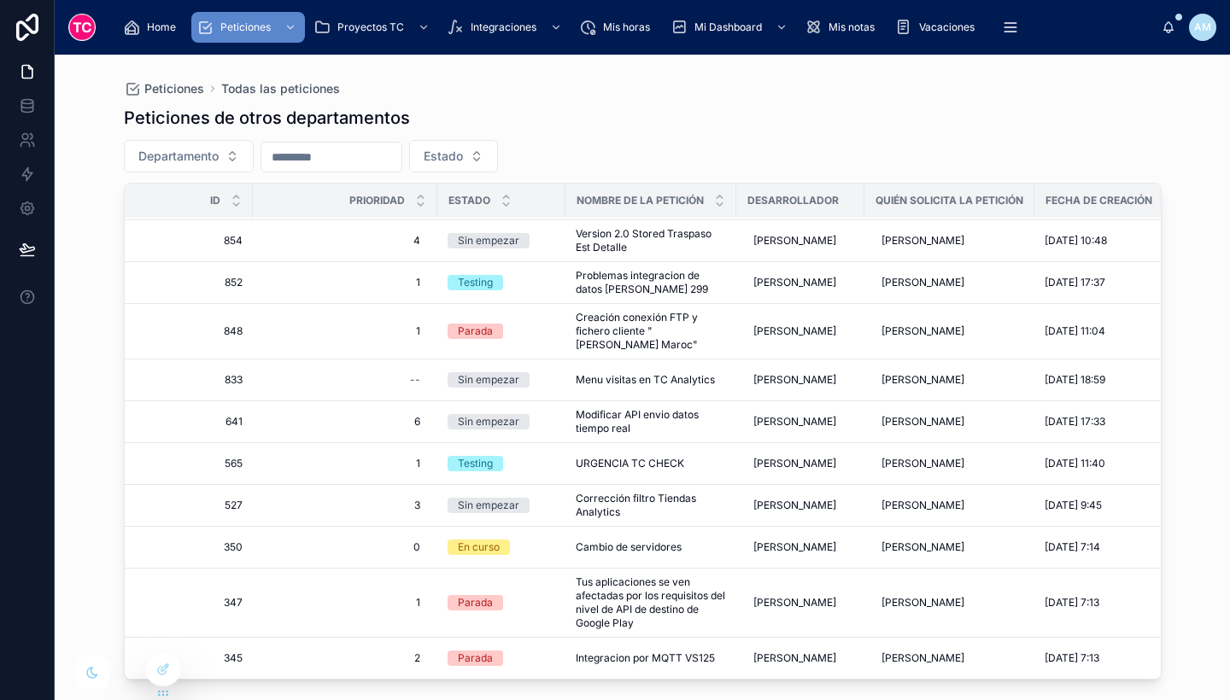
scroll to position [539, 0]
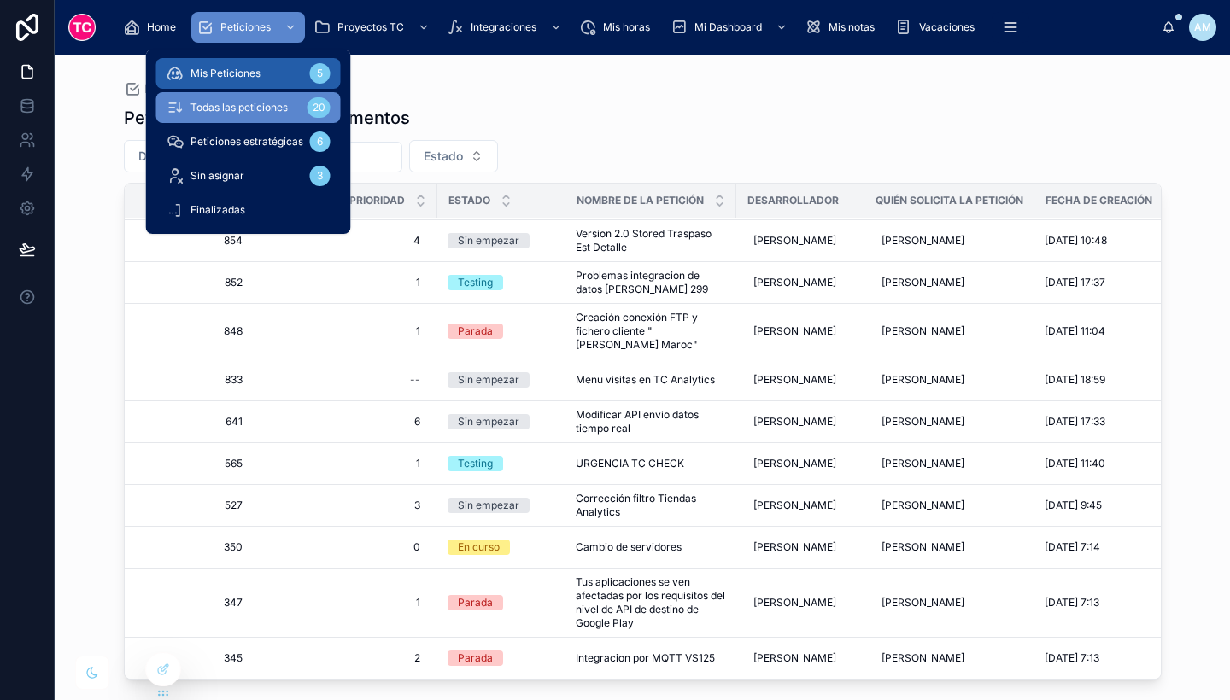
click at [267, 80] on div "Mis Peticiones 5" at bounding box center [249, 73] width 164 height 27
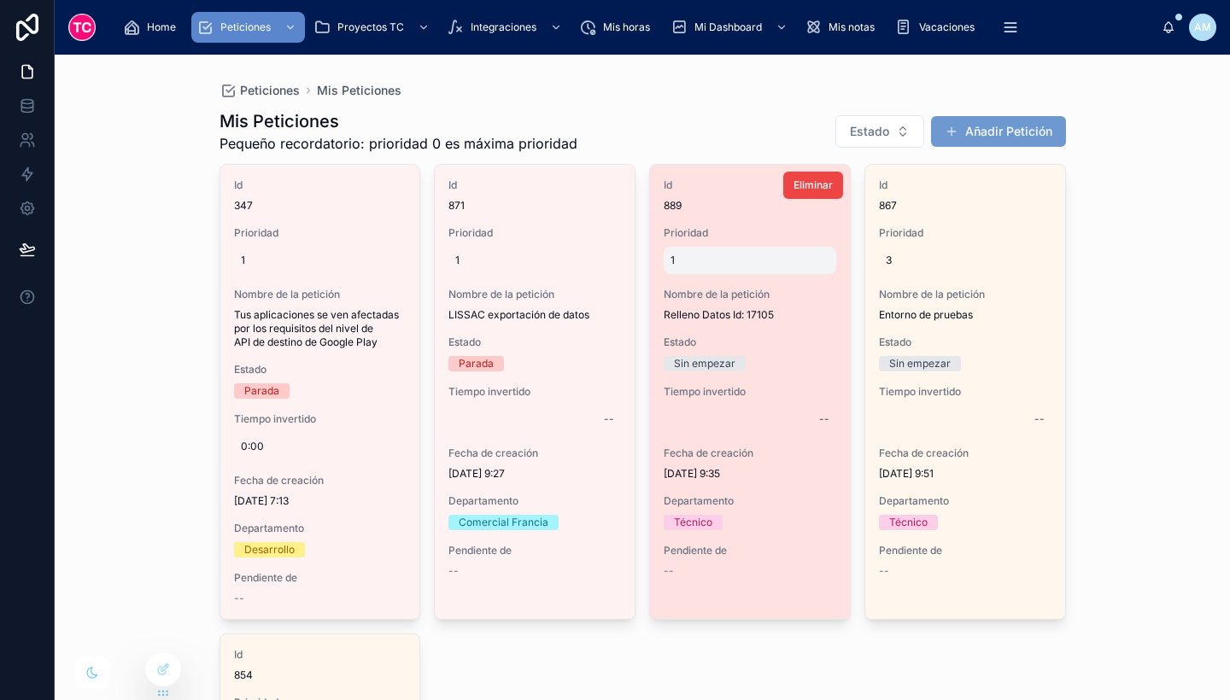
click at [712, 254] on span "1" at bounding box center [750, 261] width 159 height 14
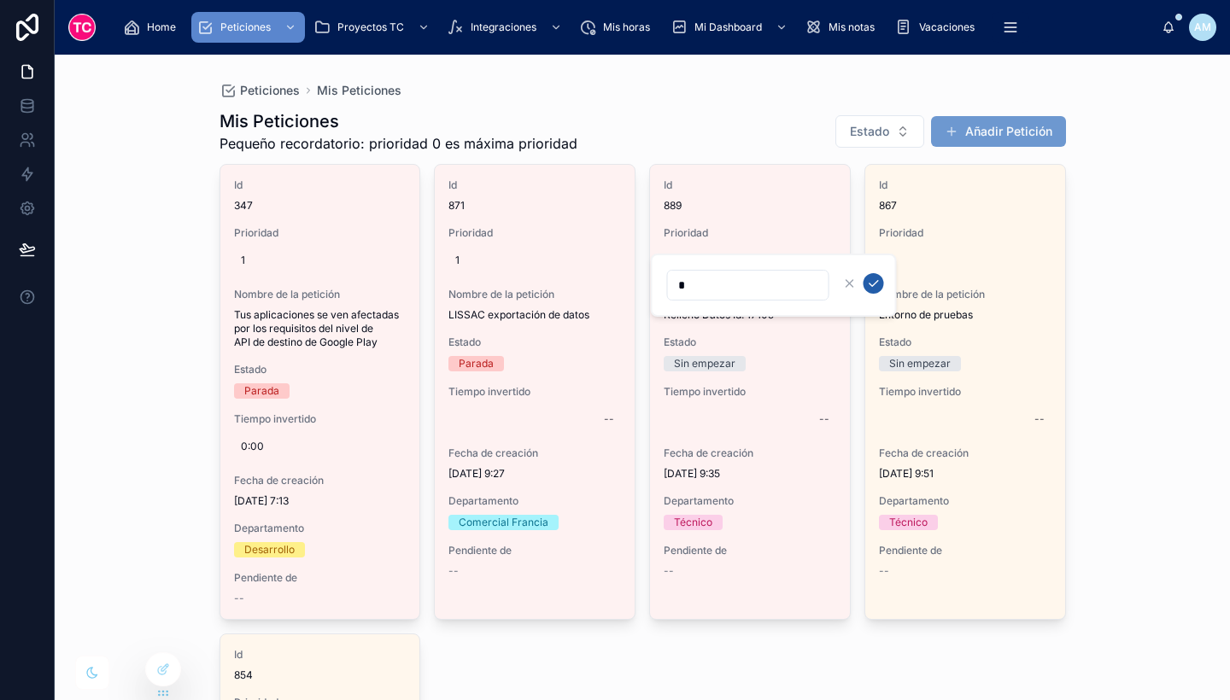
type input "*"
click at [878, 279] on icon "submit" at bounding box center [874, 284] width 14 height 14
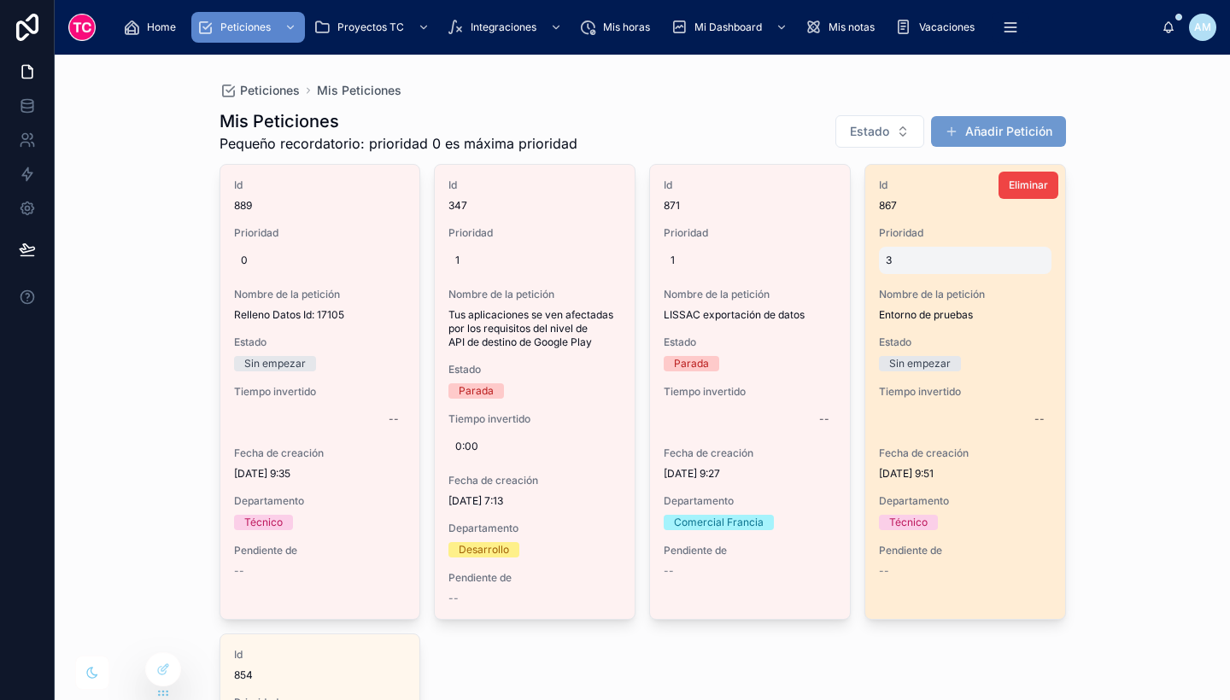
click at [906, 262] on span "3" at bounding box center [965, 261] width 159 height 14
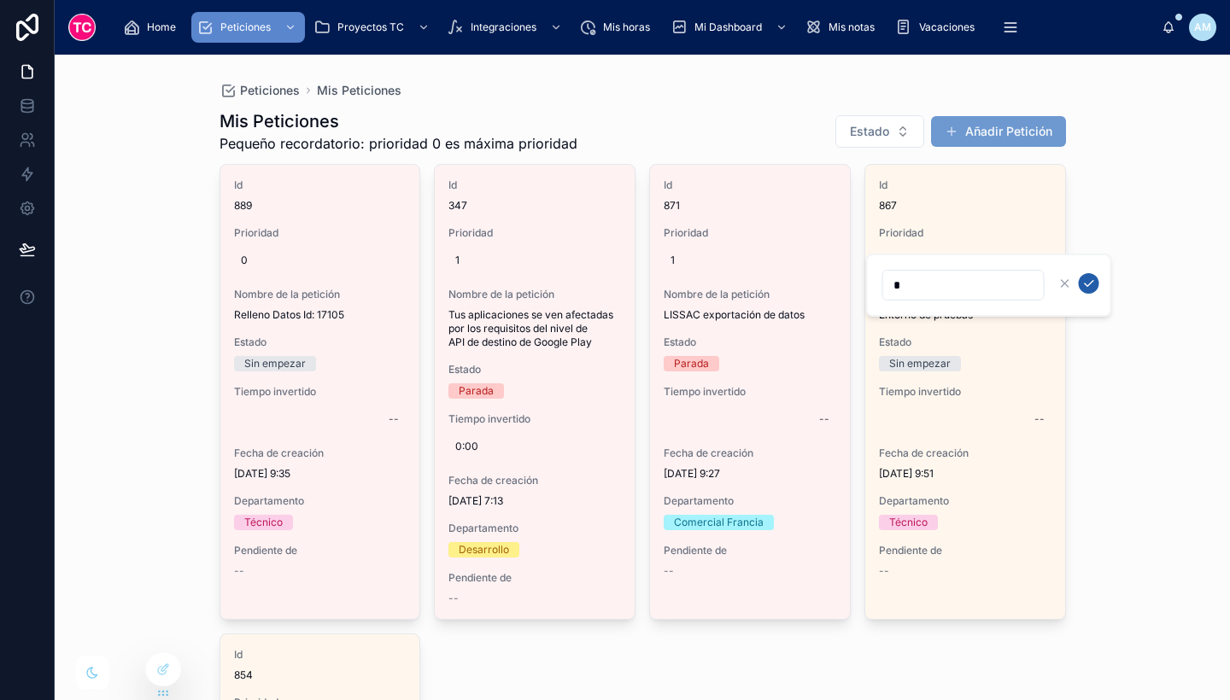
type input "*"
click at [1096, 282] on button "submit" at bounding box center [1089, 283] width 20 height 20
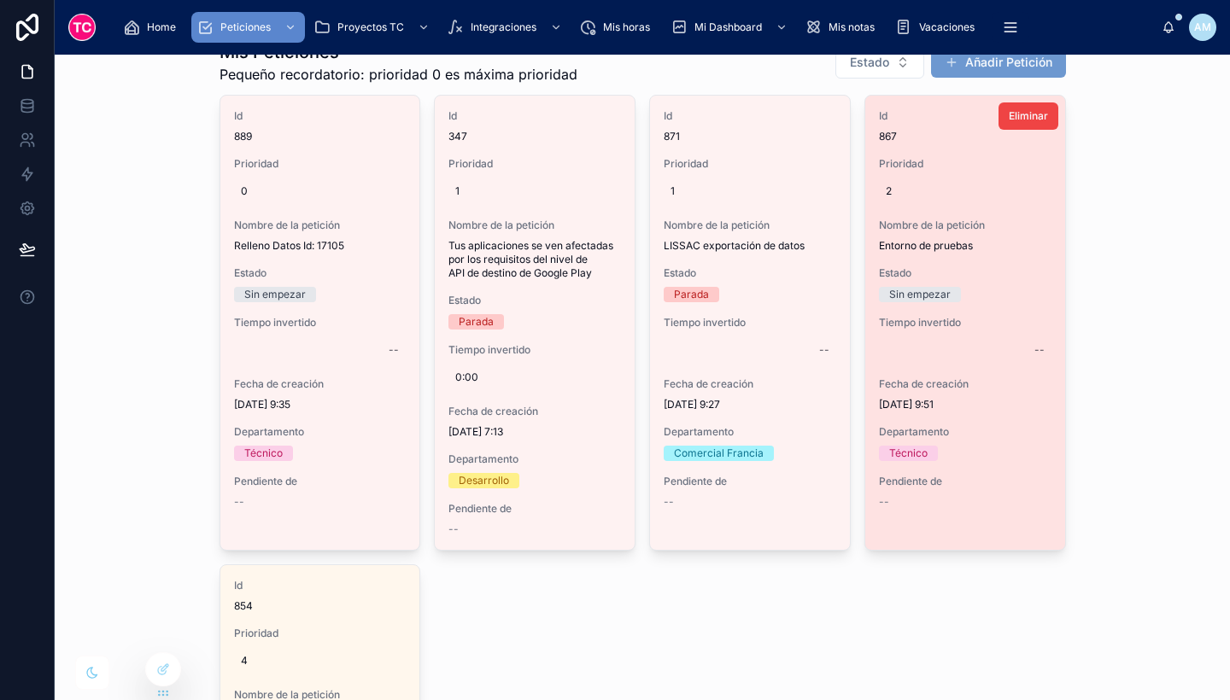
scroll to position [70, 0]
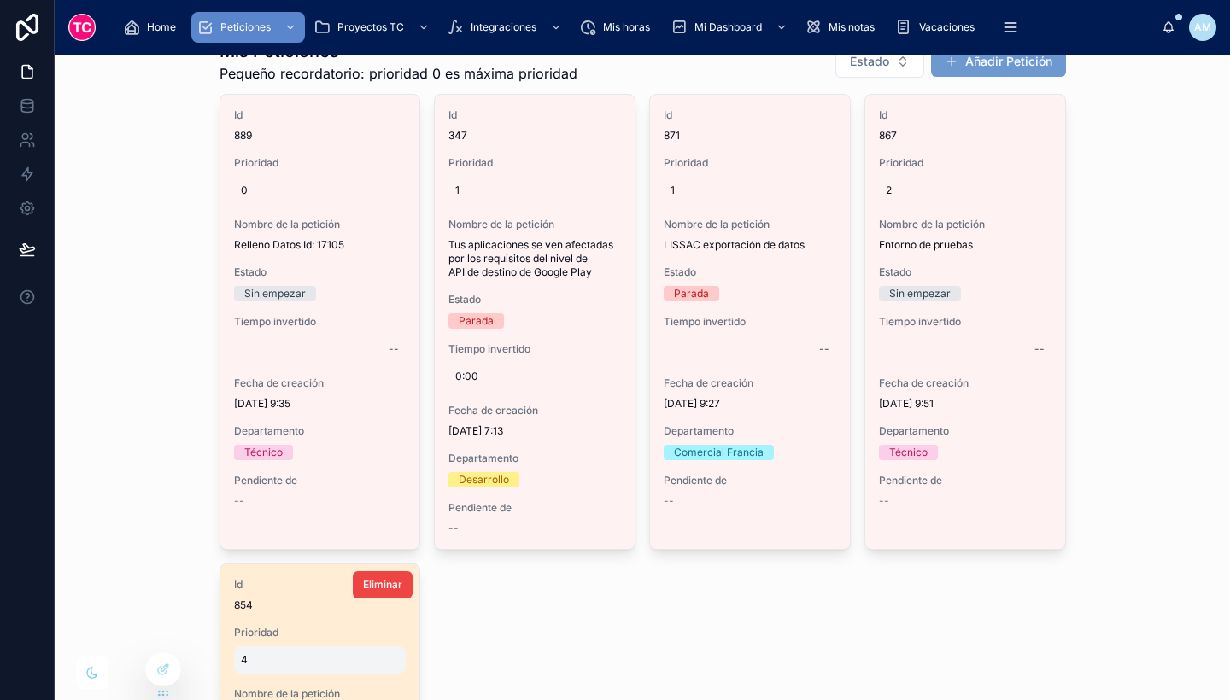
click at [247, 671] on div "4" at bounding box center [320, 660] width 173 height 27
click at [270, 665] on span "4" at bounding box center [320, 660] width 159 height 14
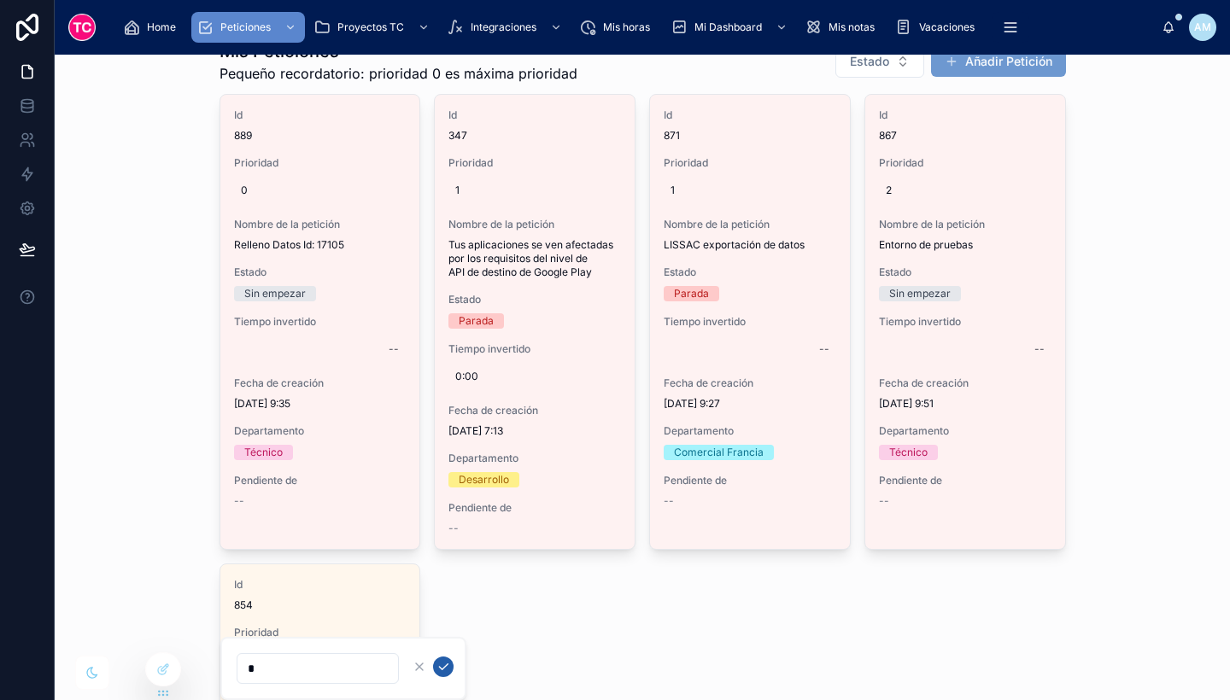
type input "*"
click at [441, 661] on icon "submit" at bounding box center [443, 667] width 14 height 14
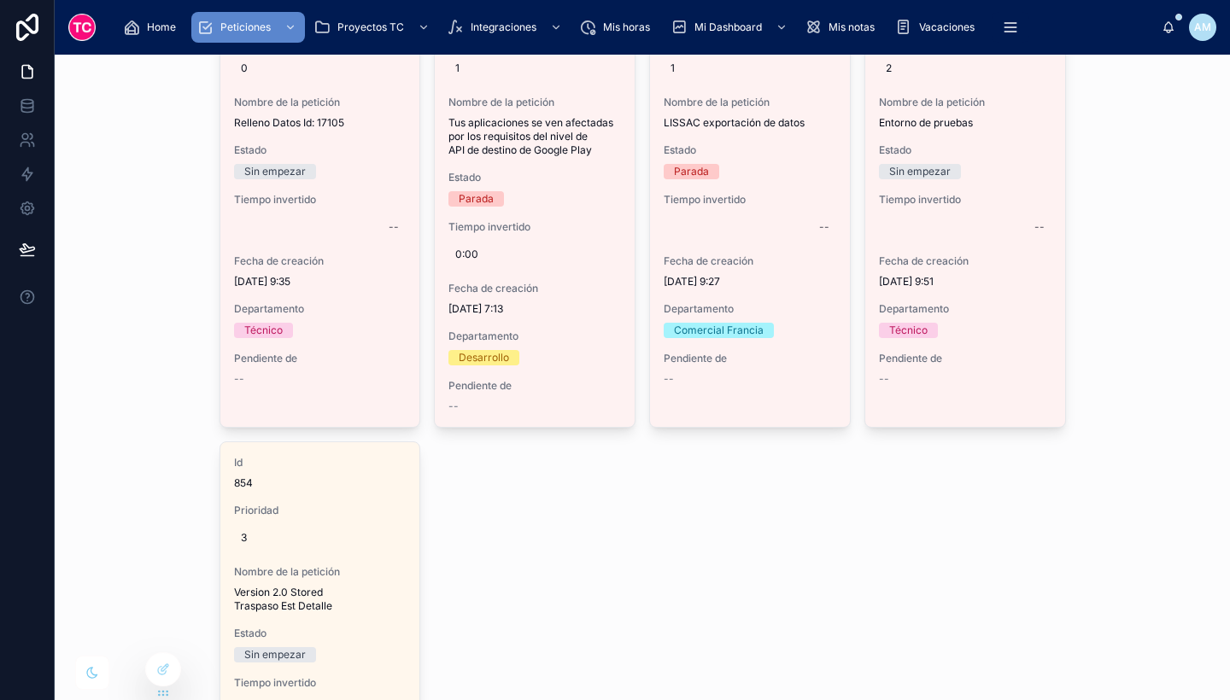
scroll to position [193, 0]
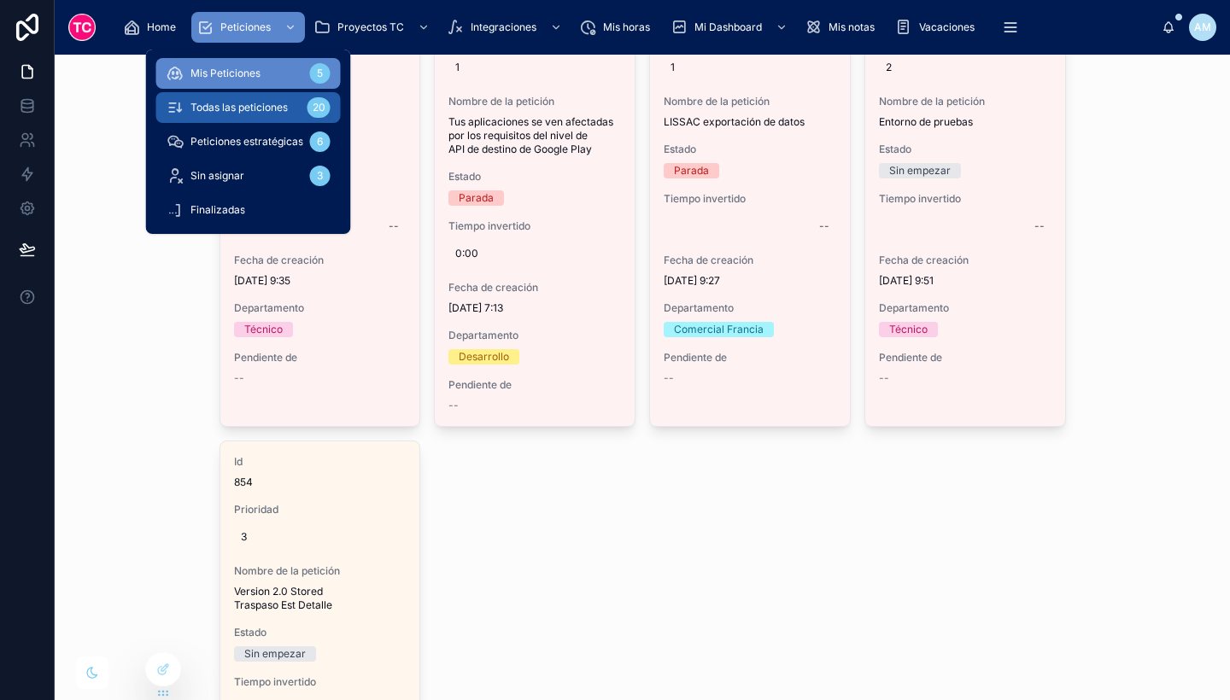
click at [270, 105] on span "Todas las peticiones" at bounding box center [238, 108] width 97 height 14
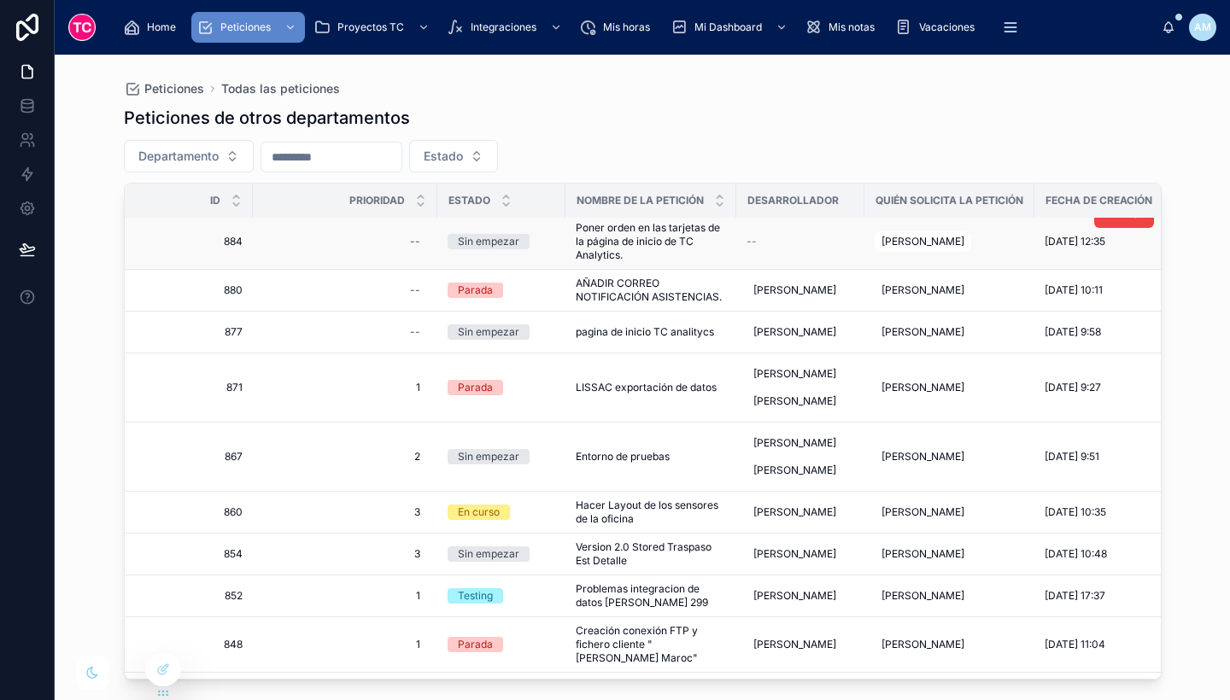
scroll to position [173, 0]
click at [669, 394] on span "LISSAC exportación de datos" at bounding box center [646, 387] width 141 height 14
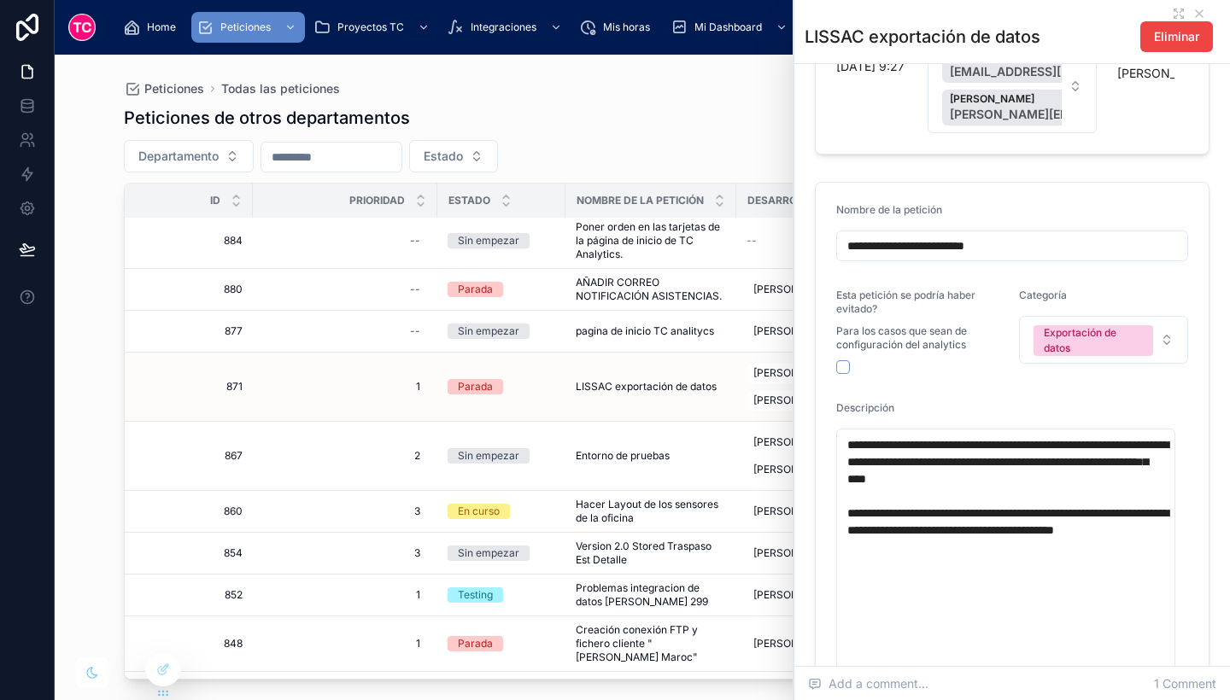
scroll to position [176, 0]
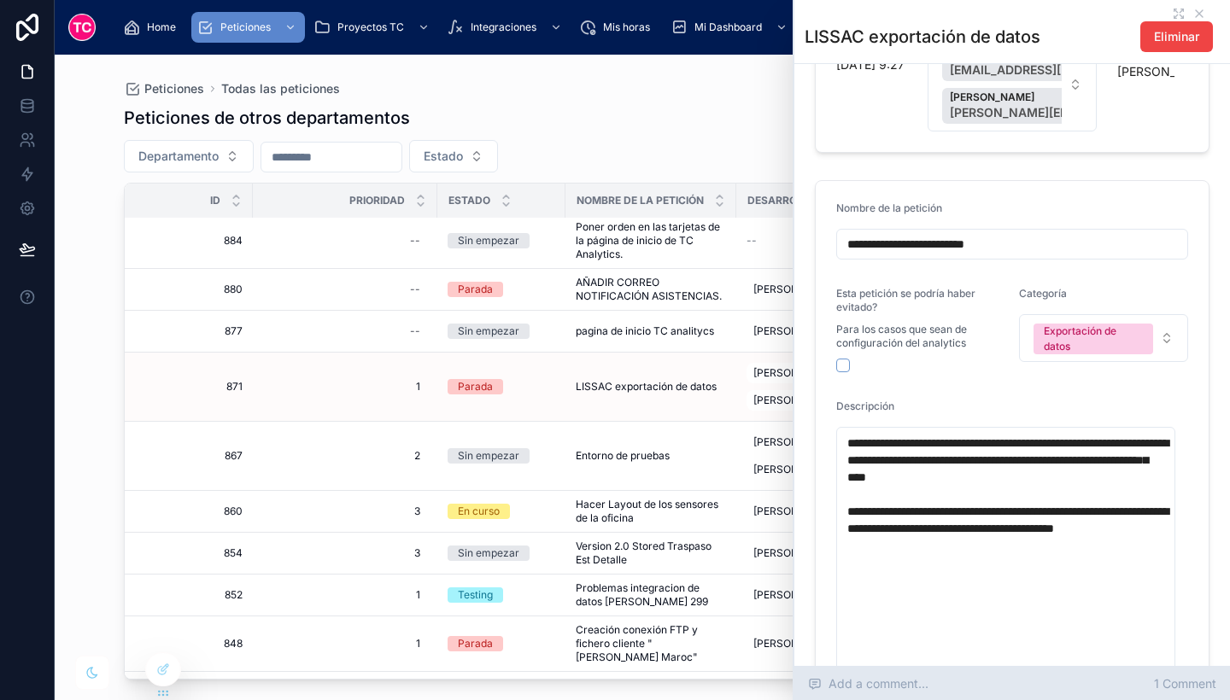
click at [1197, 676] on span "1 Comment" at bounding box center [1185, 684] width 62 height 17
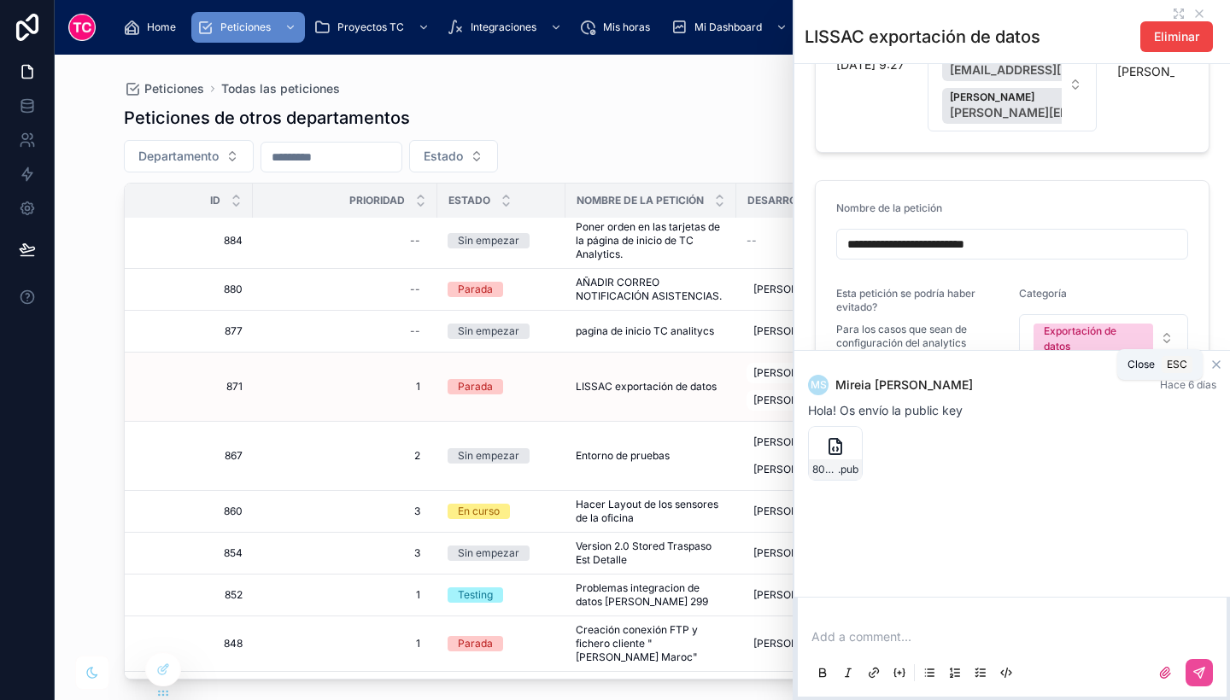
click at [1218, 362] on icon at bounding box center [1216, 364] width 7 height 7
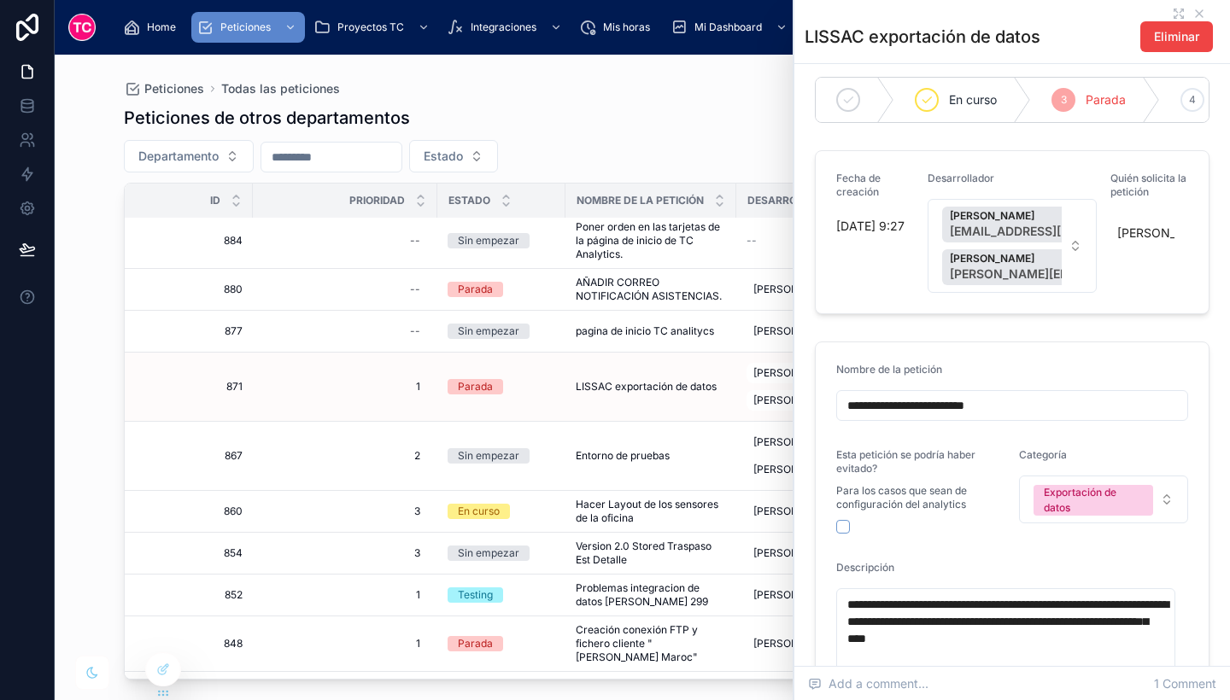
scroll to position [14, 0]
click at [1016, 240] on span "amacias@tcgroupsolutions.com" at bounding box center [1054, 232] width 208 height 17
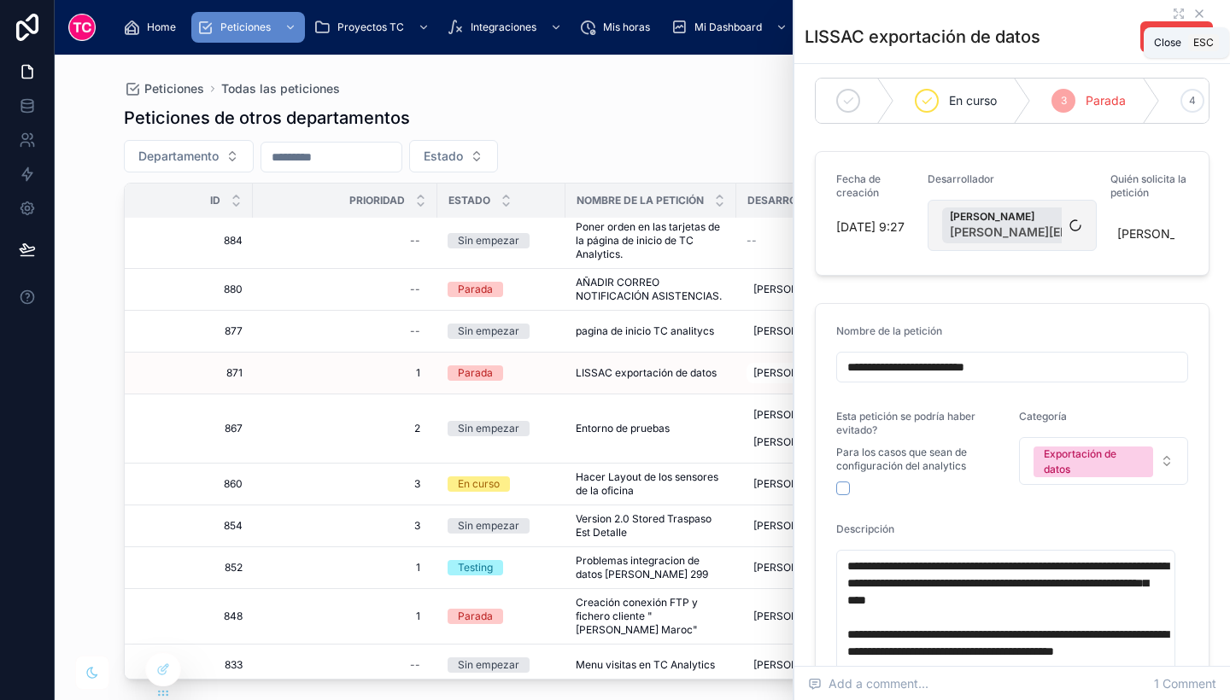
click at [1196, 11] on icon at bounding box center [1199, 13] width 7 height 7
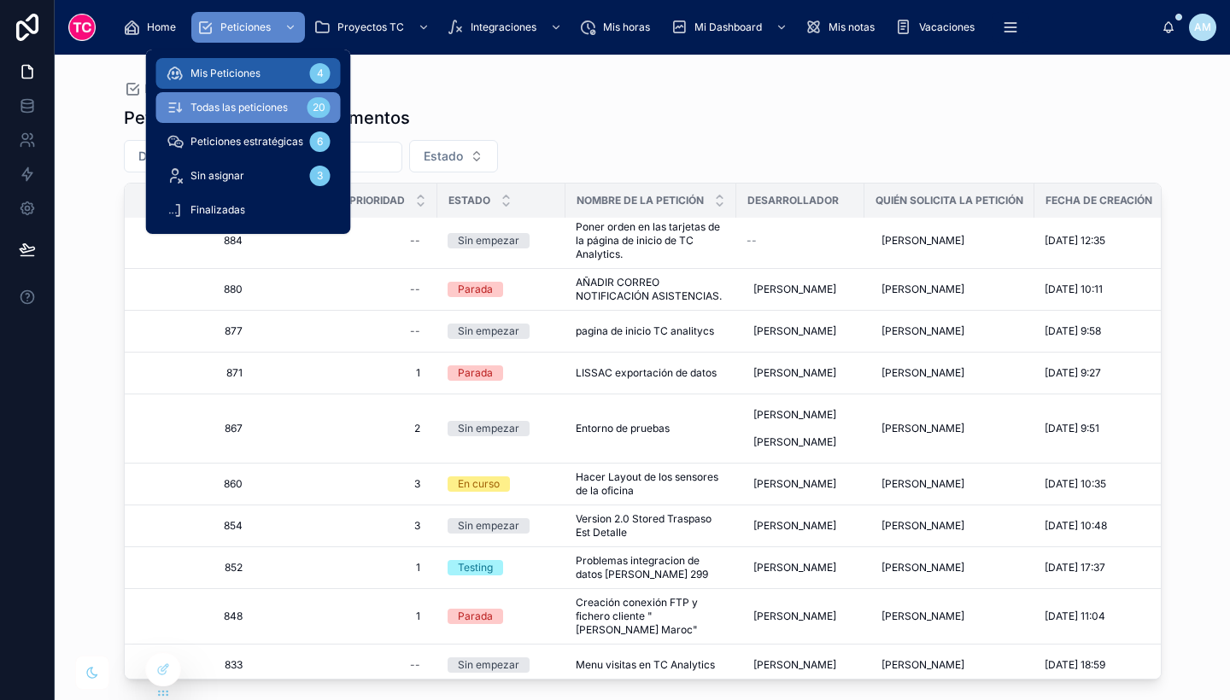
click at [254, 67] on span "Mis Peticiones" at bounding box center [225, 74] width 70 height 14
